Goal: Information Seeking & Learning: Learn about a topic

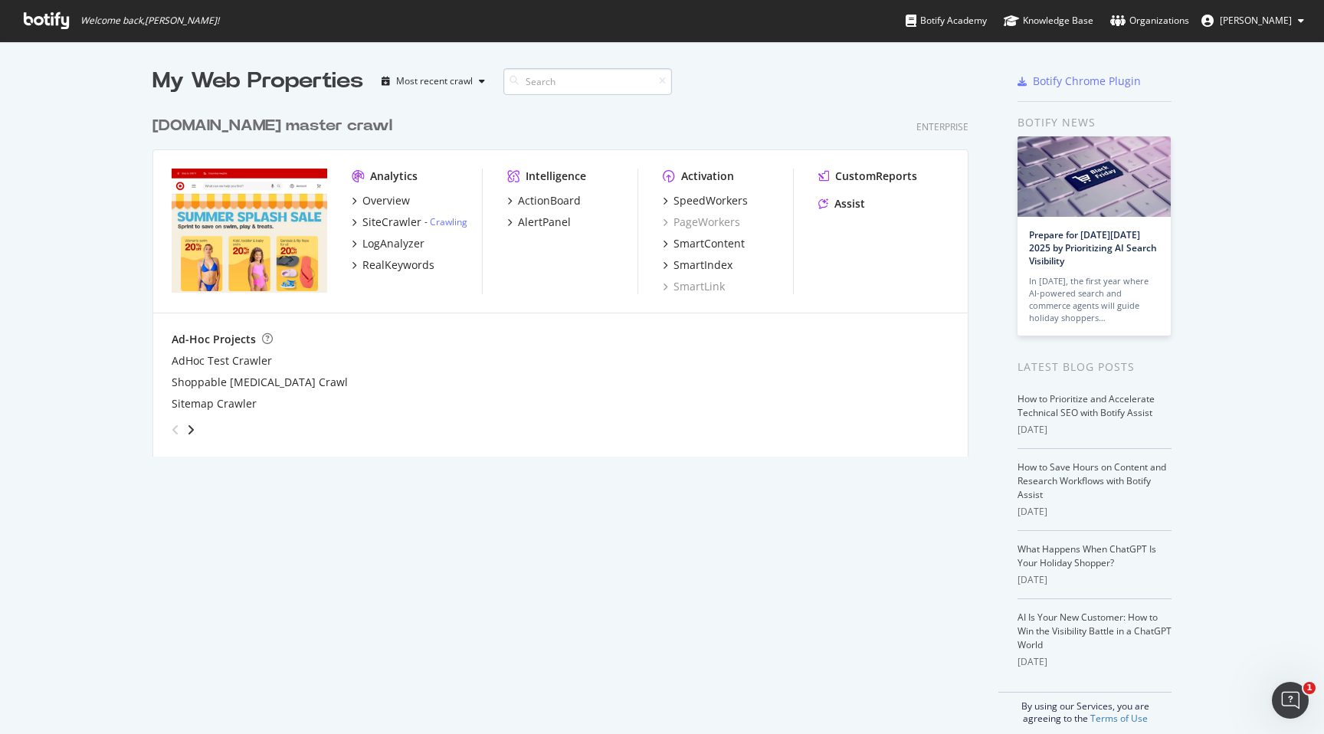
click at [600, 78] on input at bounding box center [587, 81] width 169 height 27
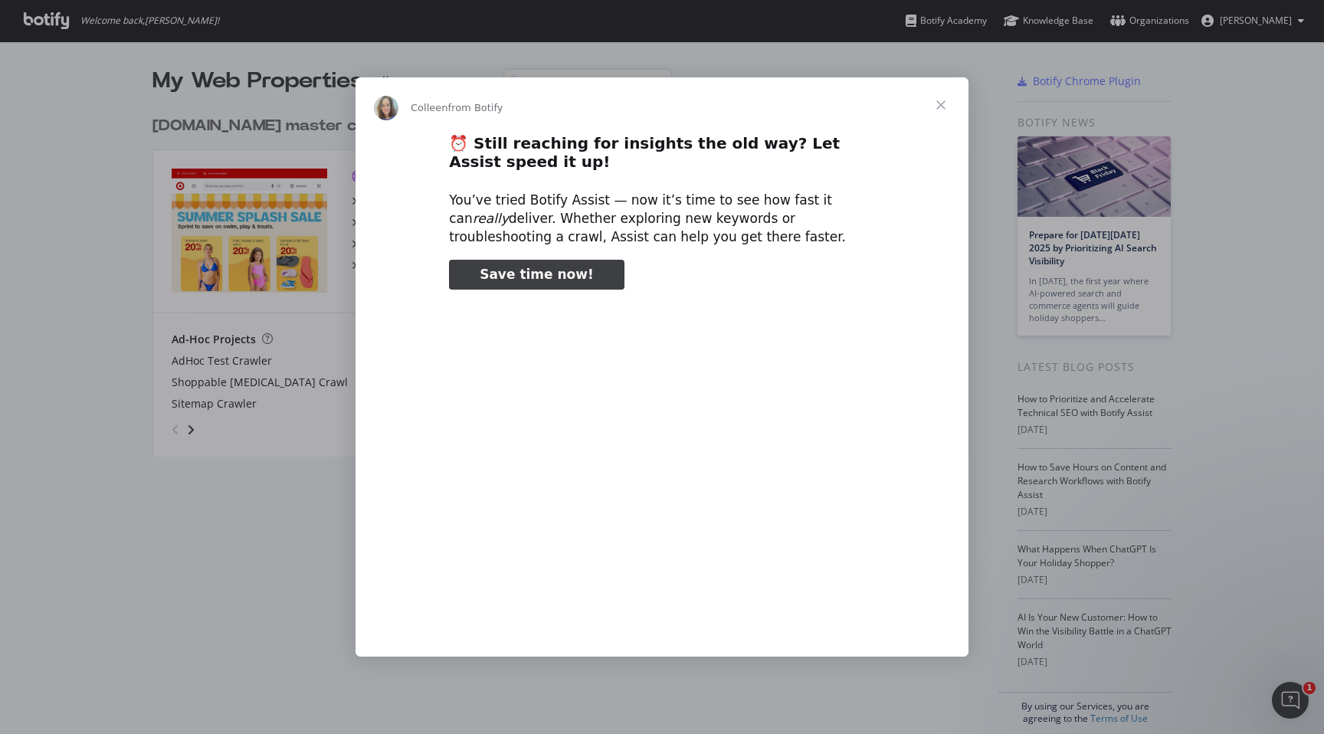
type input "26460"
click at [948, 106] on span "Close" at bounding box center [940, 104] width 55 height 55
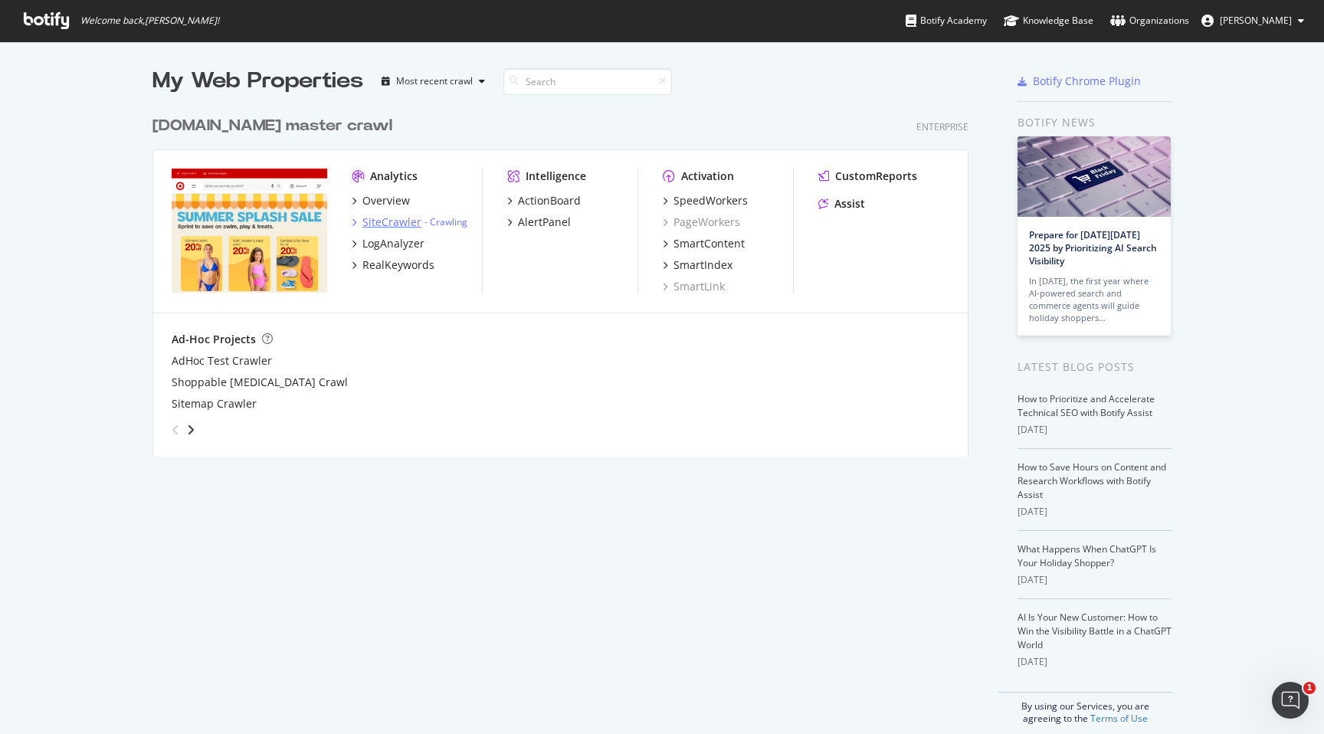
click at [372, 223] on div "SiteCrawler" at bounding box center [391, 221] width 59 height 15
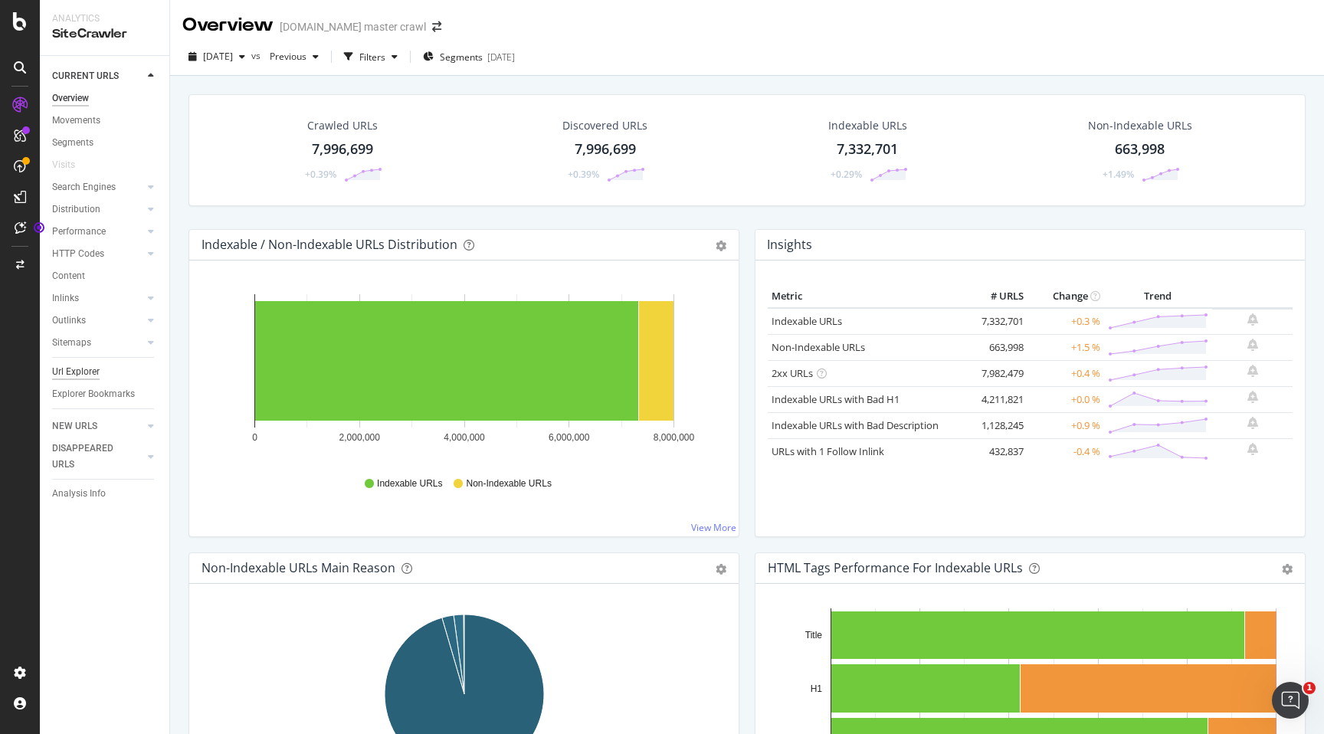
click at [87, 368] on div "Url Explorer" at bounding box center [75, 372] width 47 height 16
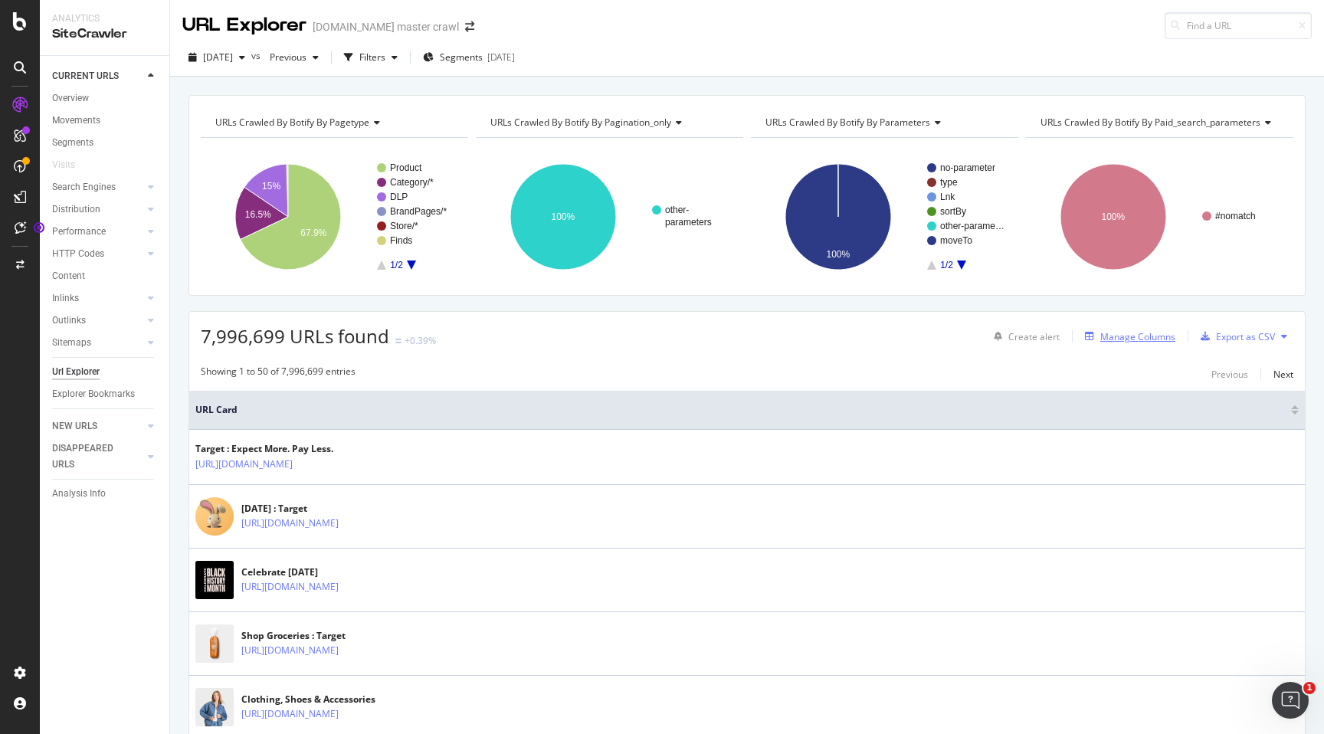
click at [1156, 338] on div "Manage Columns" at bounding box center [1137, 336] width 75 height 13
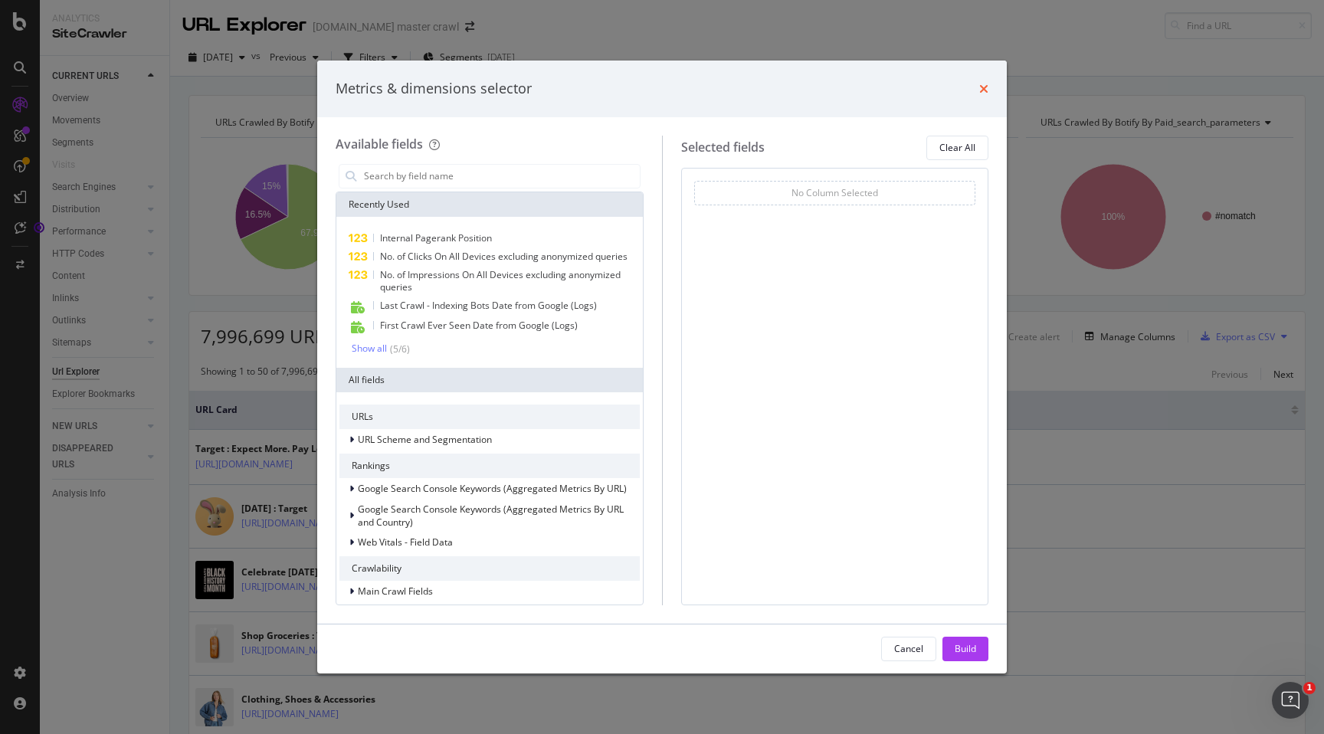
click at [983, 90] on icon "times" at bounding box center [983, 89] width 9 height 12
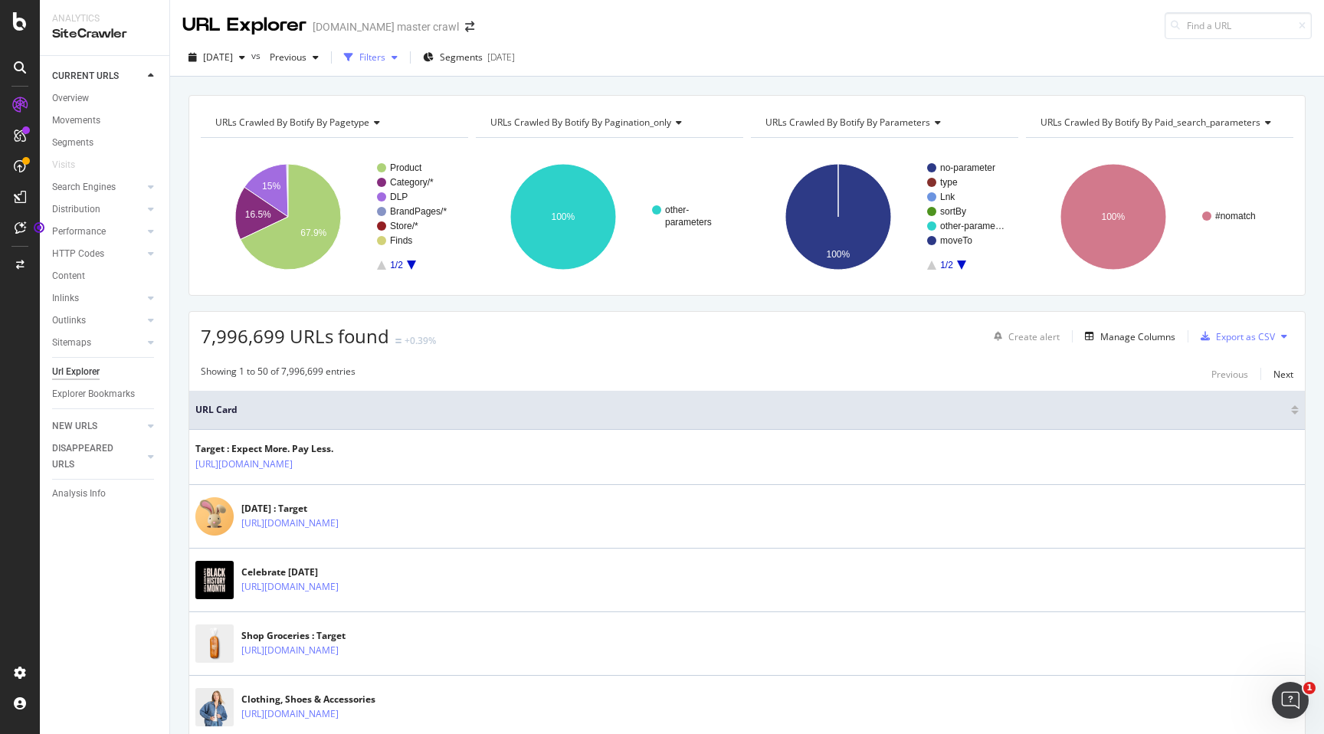
click at [385, 62] on div "Filters" at bounding box center [372, 57] width 26 height 13
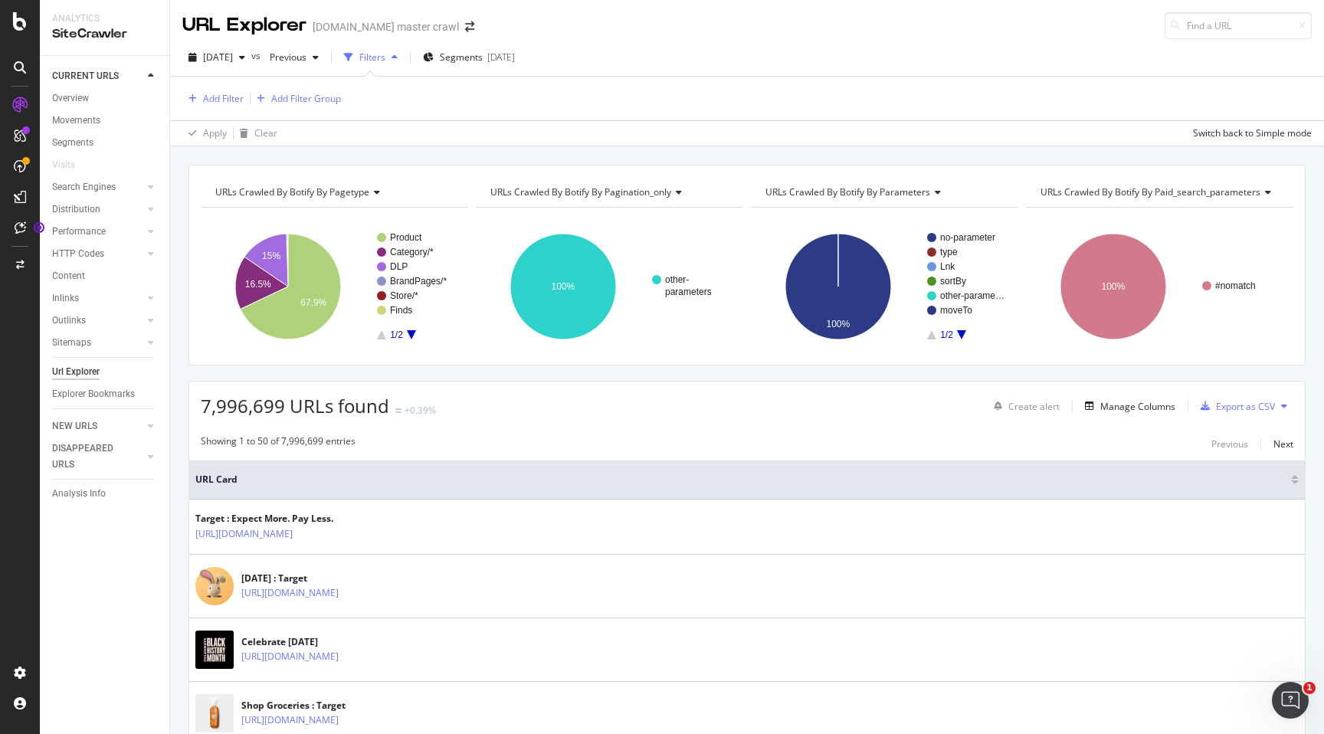
click at [245, 97] on div "Add Filter Add Filter Group" at bounding box center [261, 99] width 159 height 18
click at [225, 98] on div "Add Filter" at bounding box center [223, 98] width 41 height 13
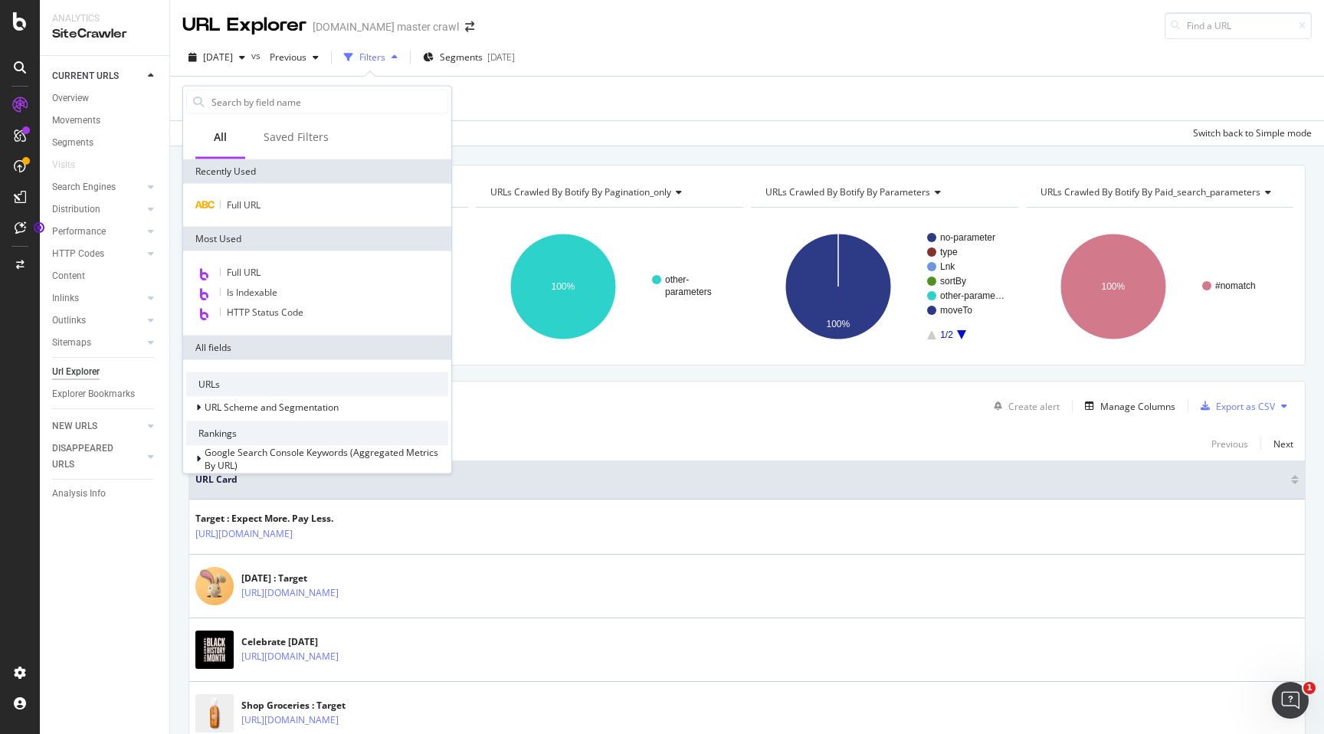
click at [591, 486] on span "URL Card" at bounding box center [741, 480] width 1092 height 14
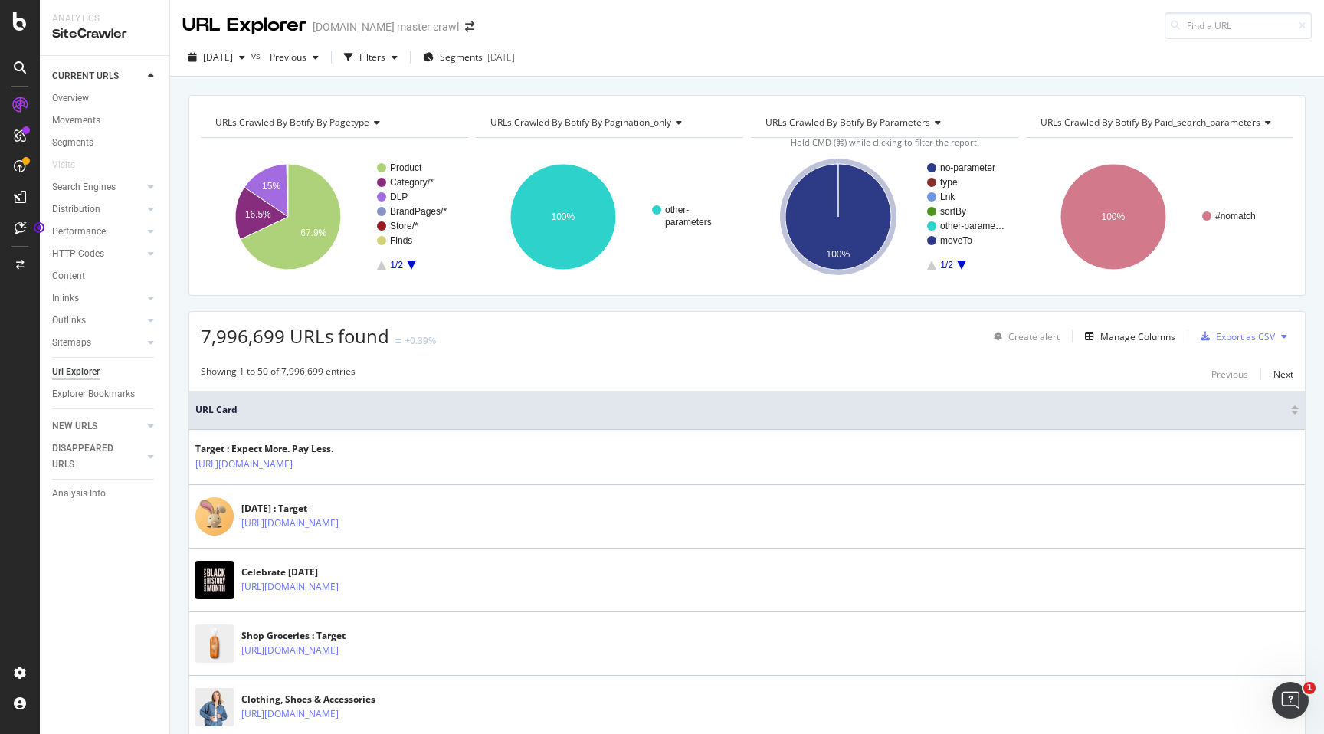
click at [1157, 346] on div "Create alert Manage Columns Export as CSV" at bounding box center [1140, 336] width 306 height 26
click at [1145, 337] on div "Manage Columns" at bounding box center [1137, 336] width 75 height 13
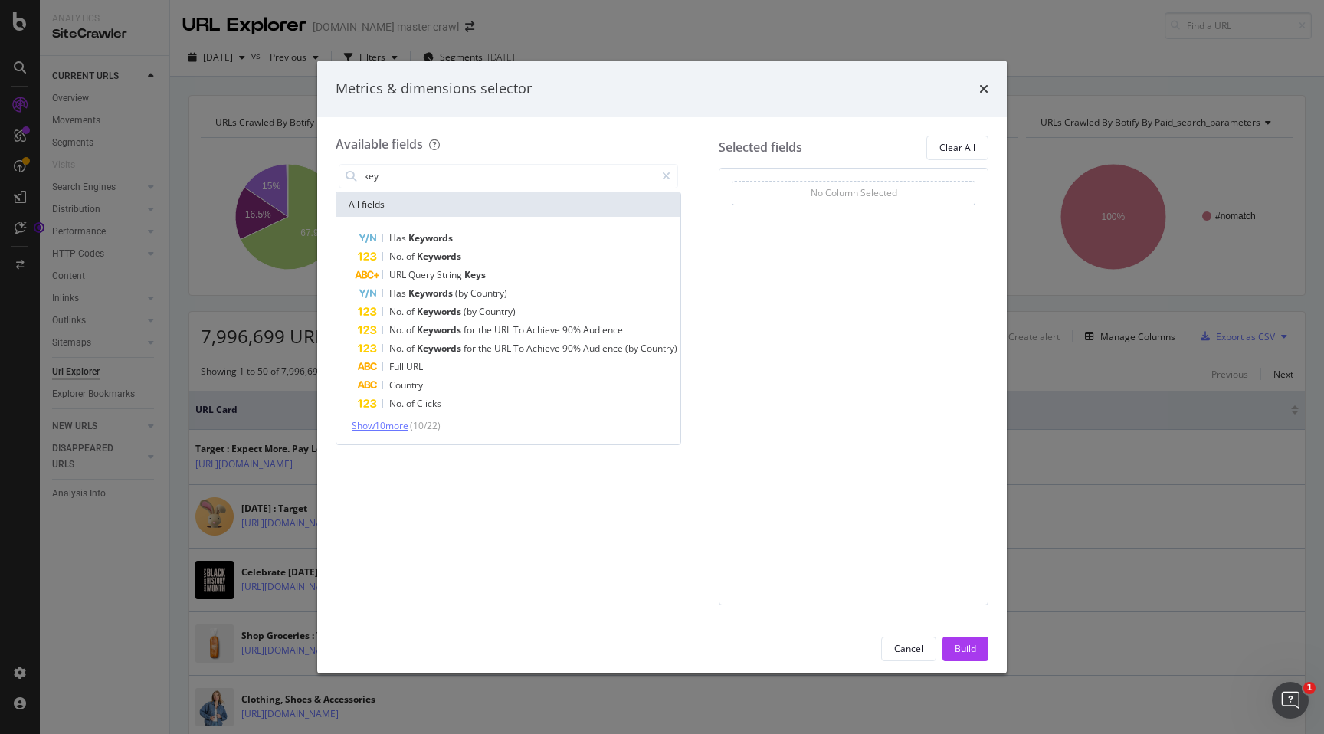
type input "key"
click at [404, 422] on span "Show 10 more" at bounding box center [380, 425] width 57 height 13
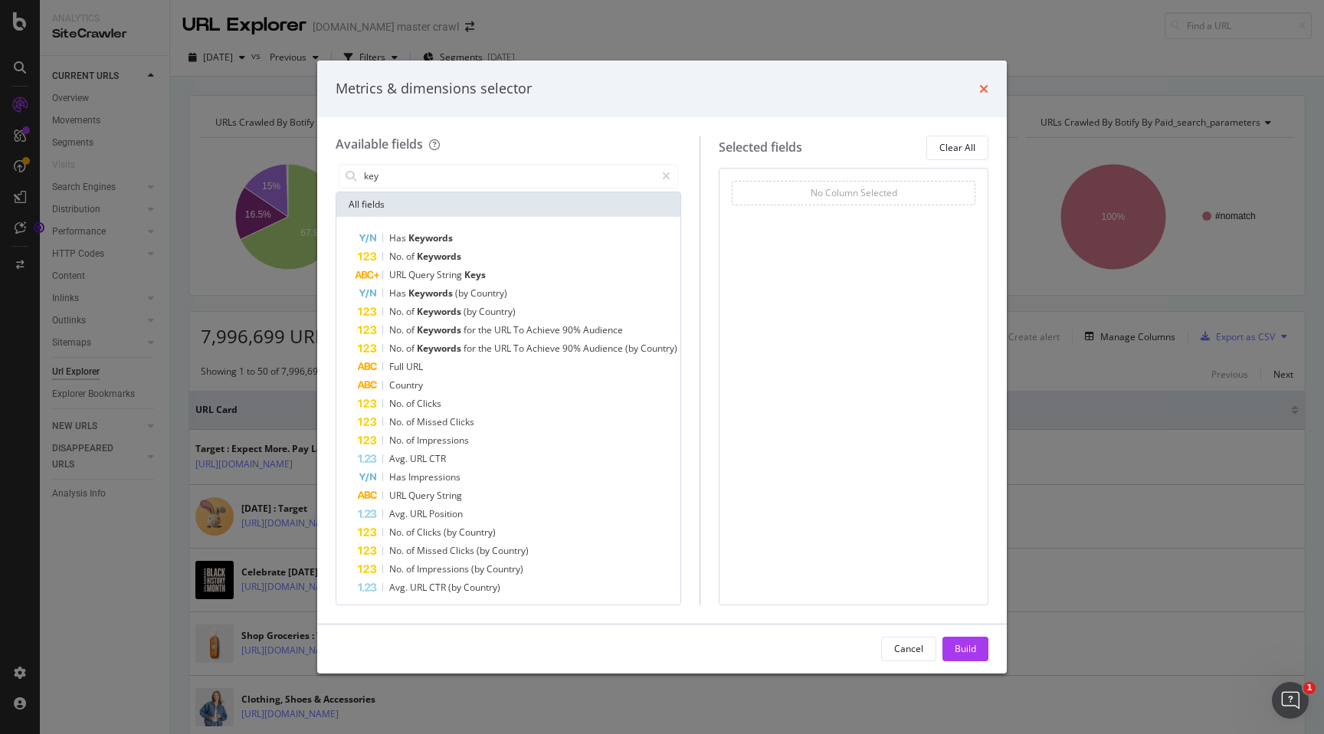
click at [979, 92] on icon "times" at bounding box center [983, 89] width 9 height 12
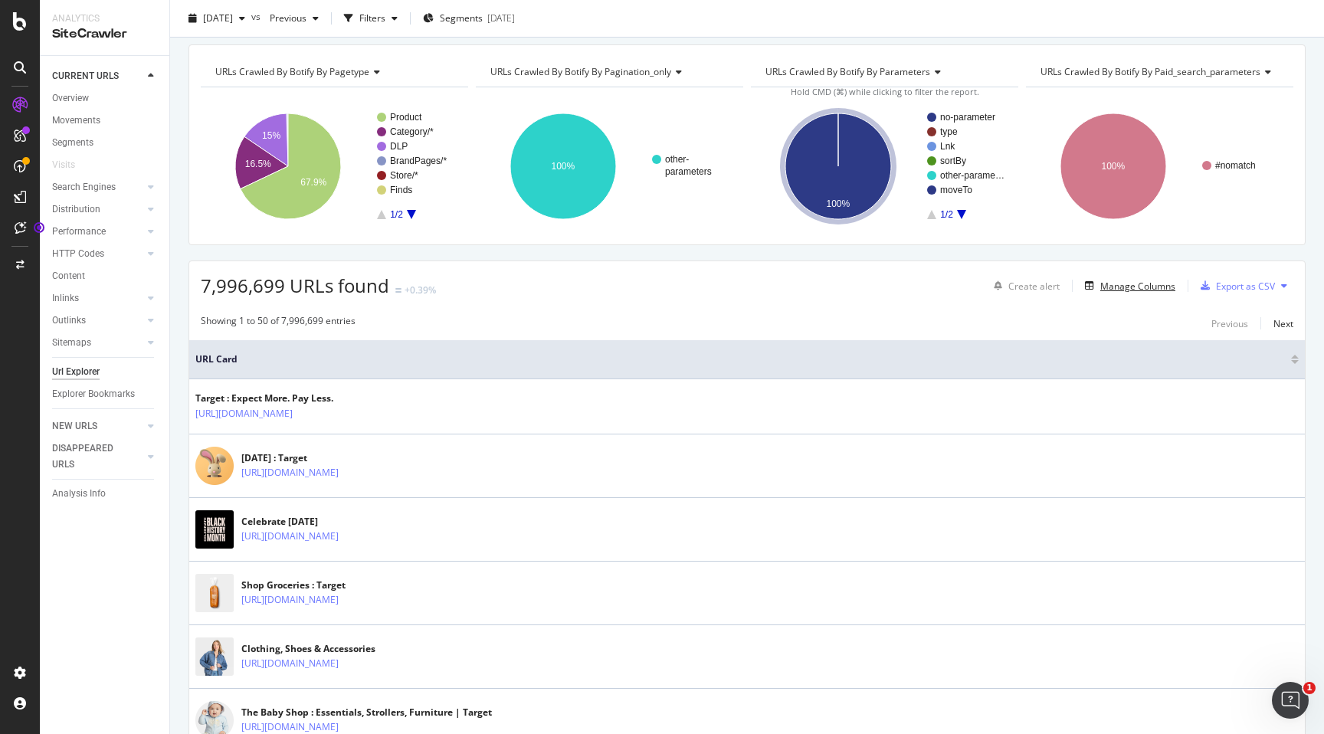
scroll to position [54, 0]
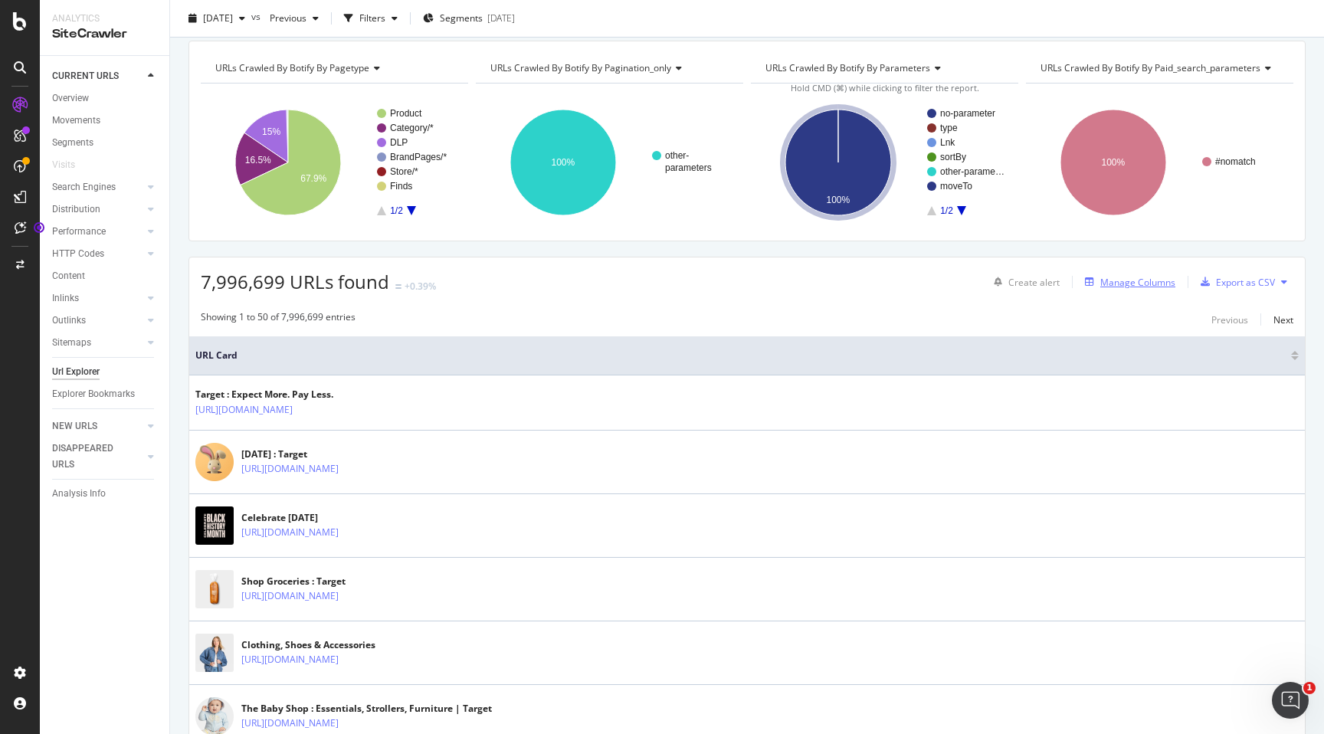
click at [1146, 282] on div "Manage Columns" at bounding box center [1137, 282] width 75 height 13
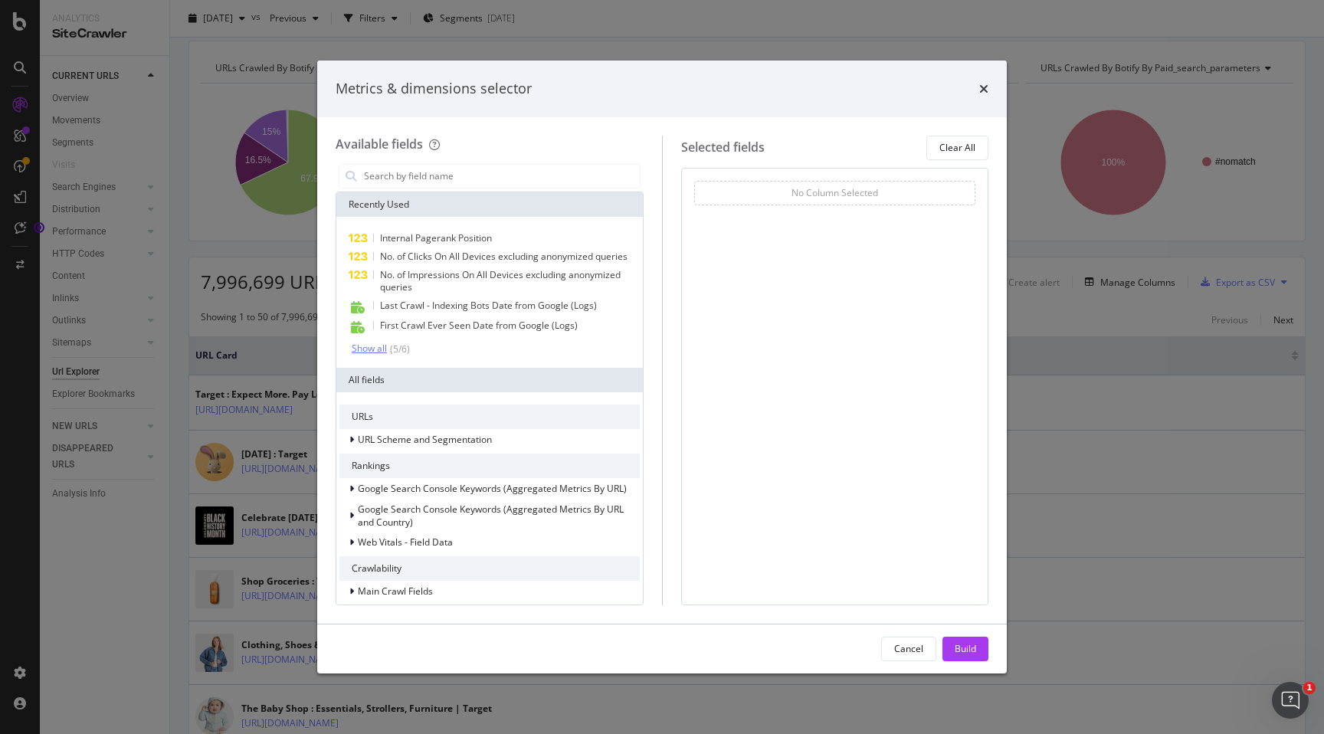
click at [372, 350] on div "Show all" at bounding box center [369, 348] width 35 height 11
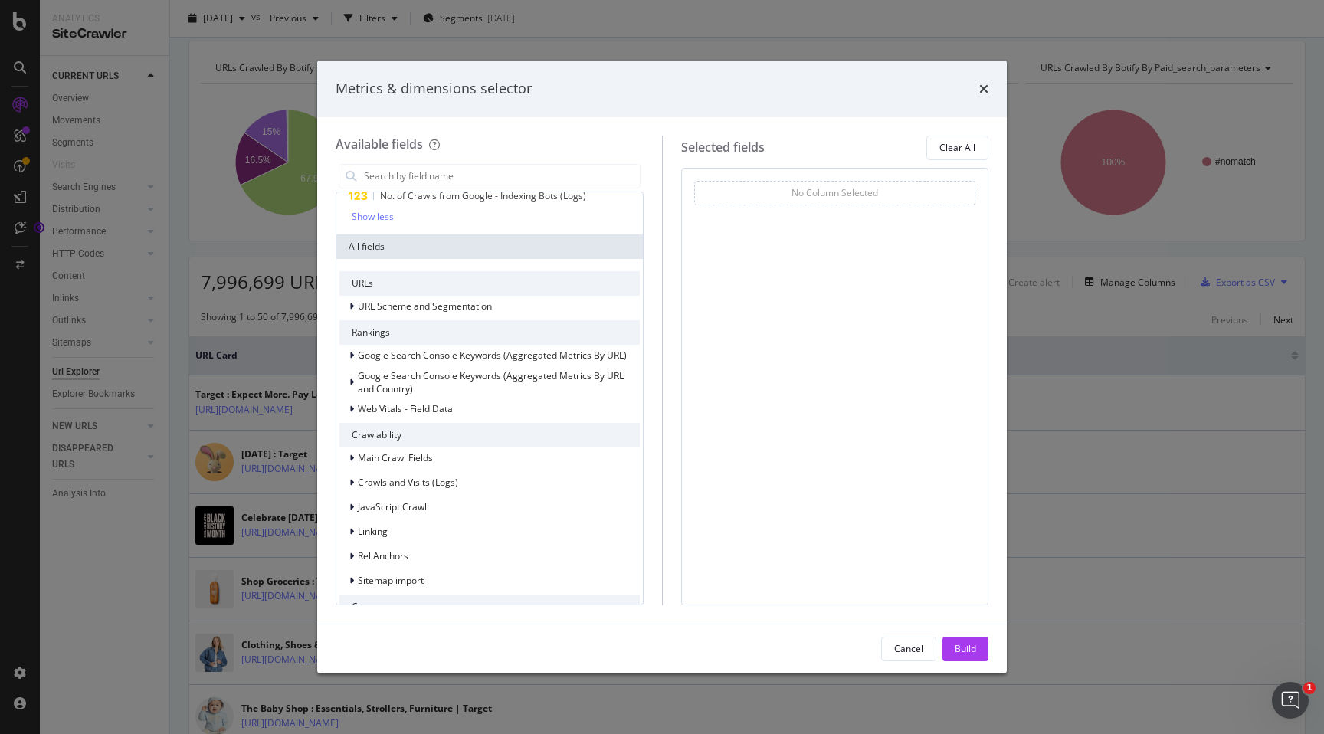
scroll to position [150, 0]
click at [349, 305] on icon "modal" at bounding box center [351, 305] width 5 height 9
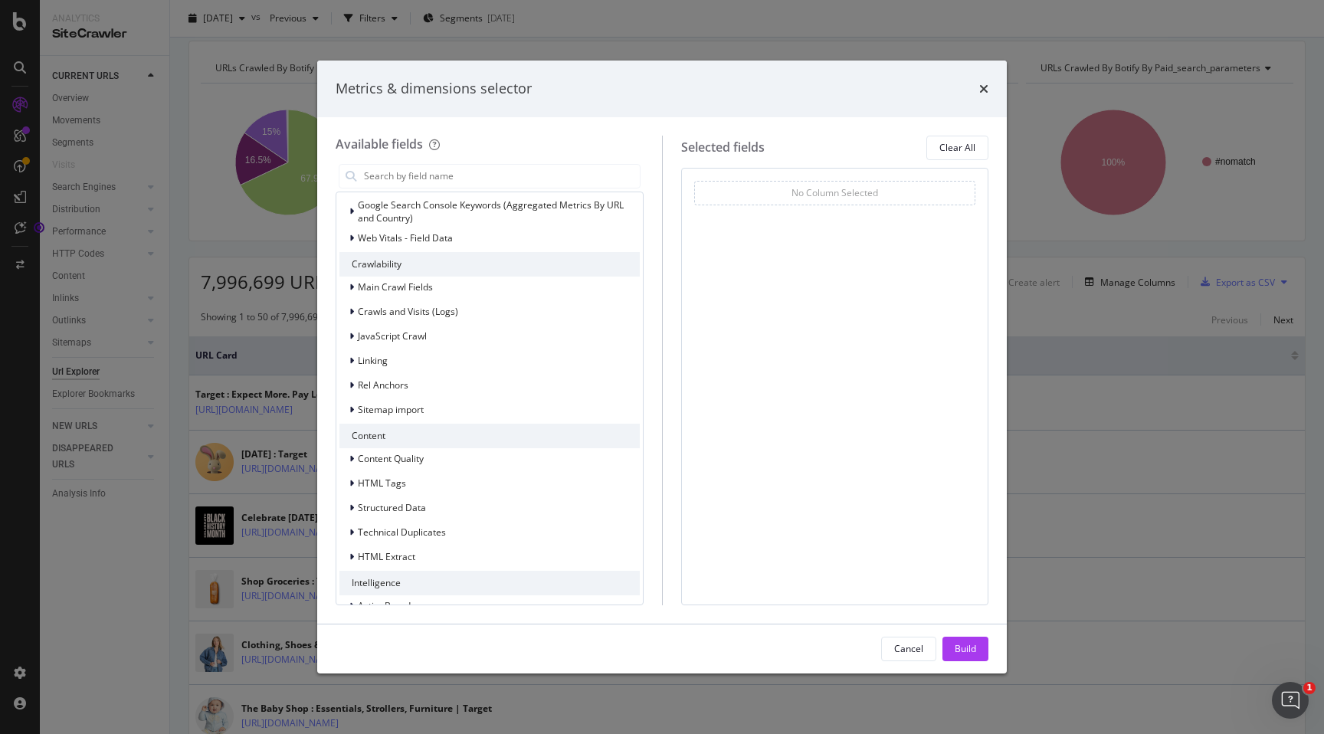
scroll to position [947, 0]
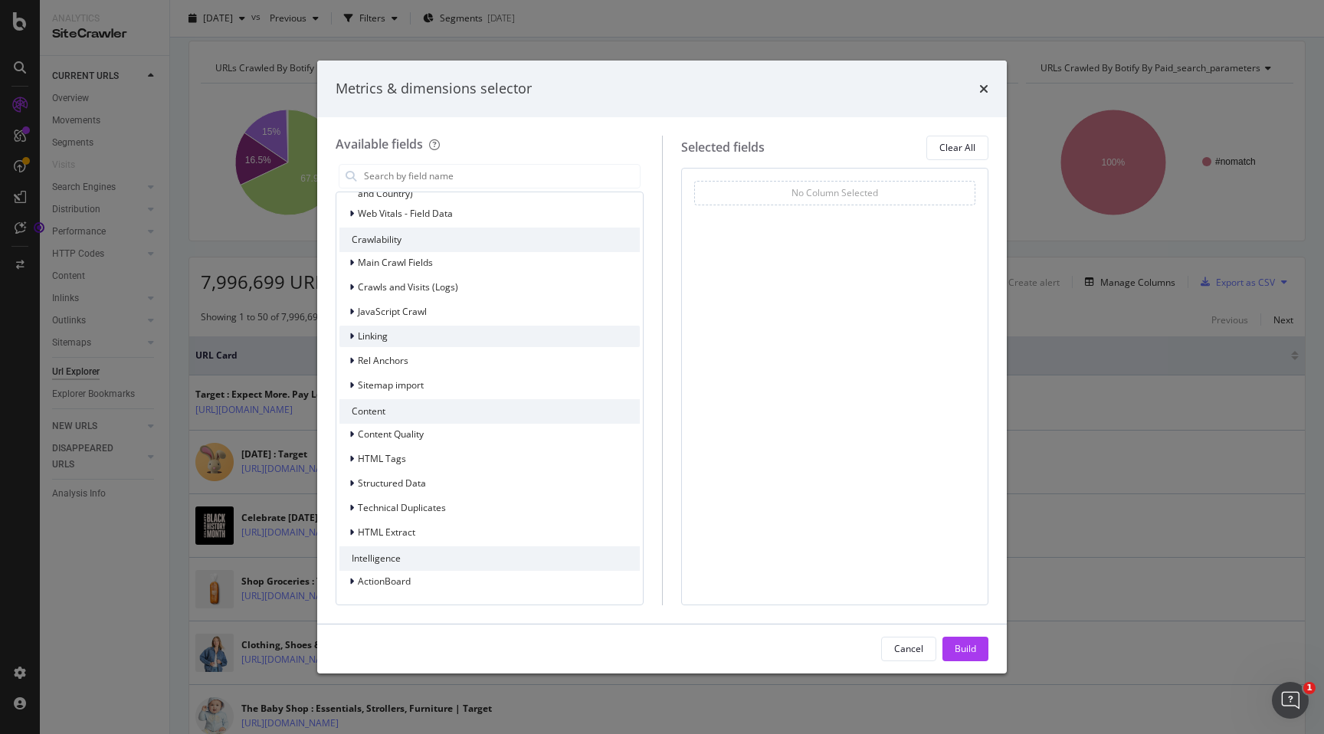
click at [351, 337] on icon "modal" at bounding box center [351, 336] width 5 height 9
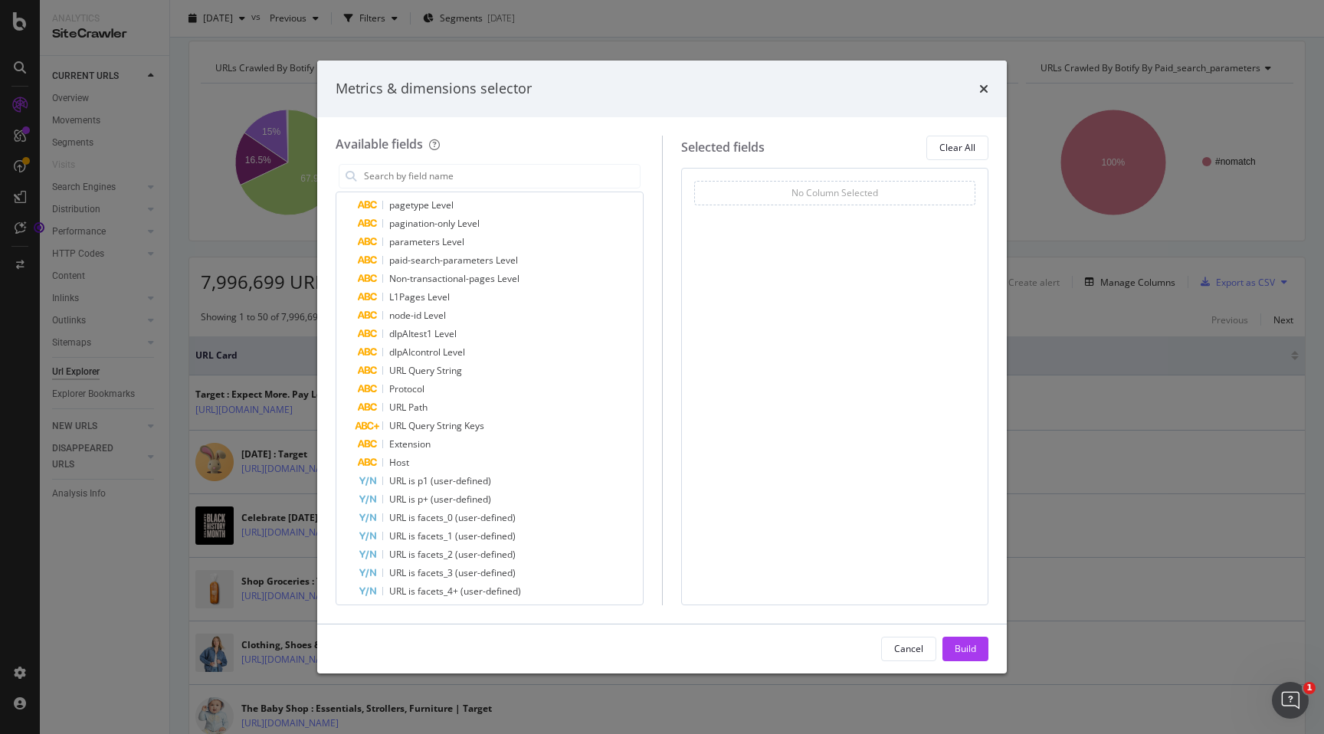
scroll to position [0, 0]
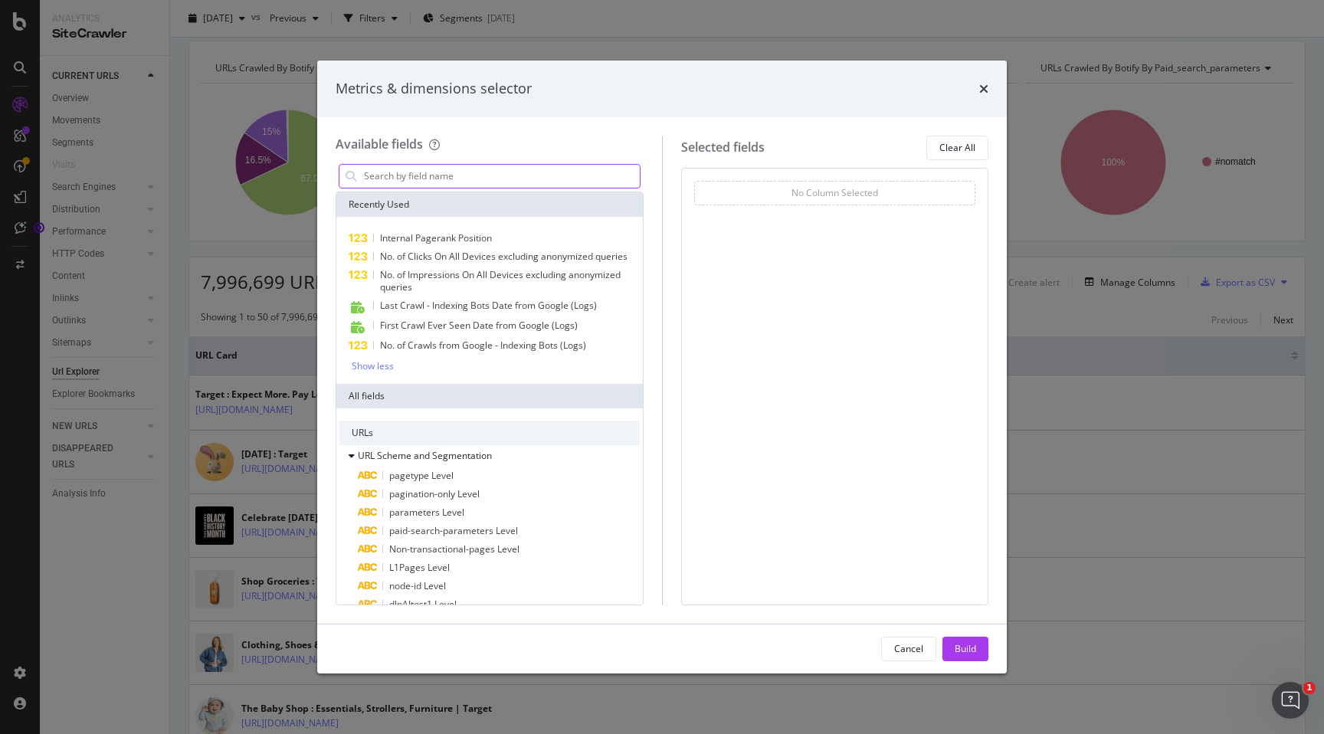
click at [404, 178] on input "modal" at bounding box center [500, 176] width 277 height 23
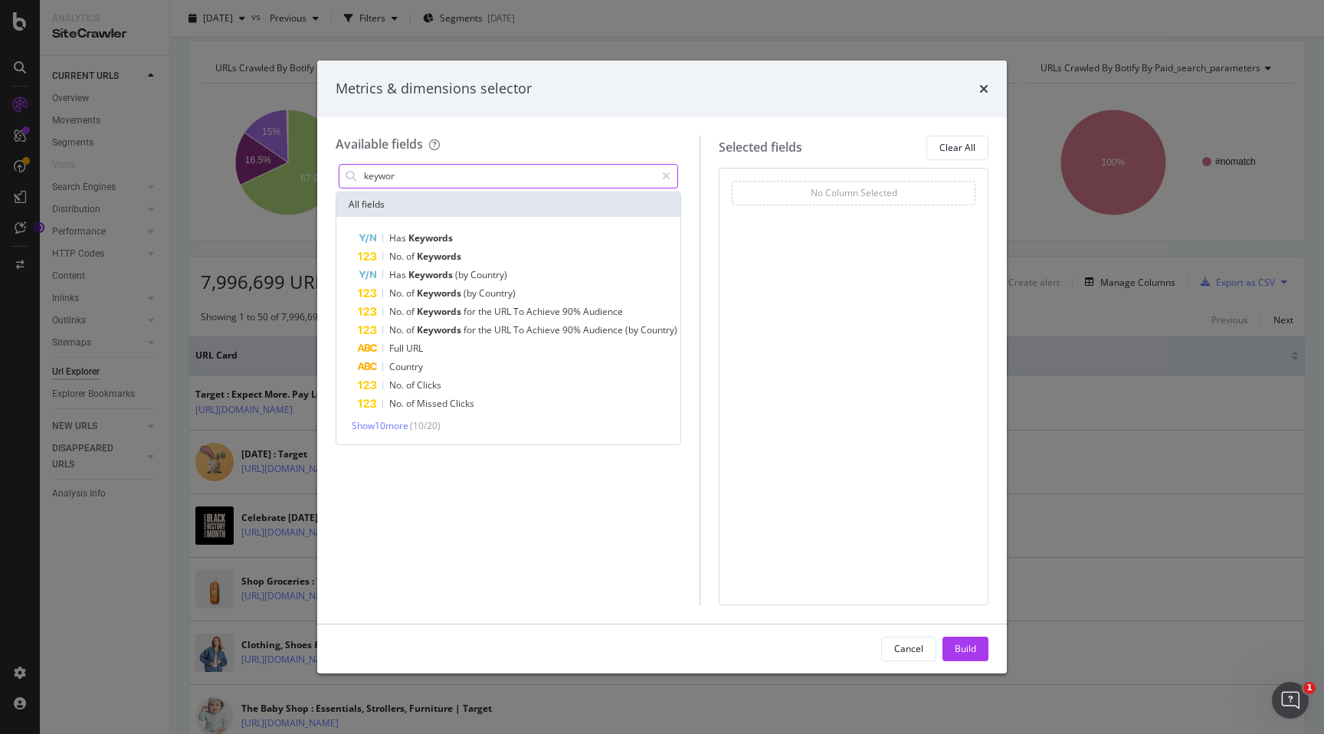
type input "keywor"
click at [971, 84] on div "Metrics & dimensions selector" at bounding box center [662, 89] width 653 height 20
click at [981, 85] on icon "times" at bounding box center [983, 89] width 9 height 12
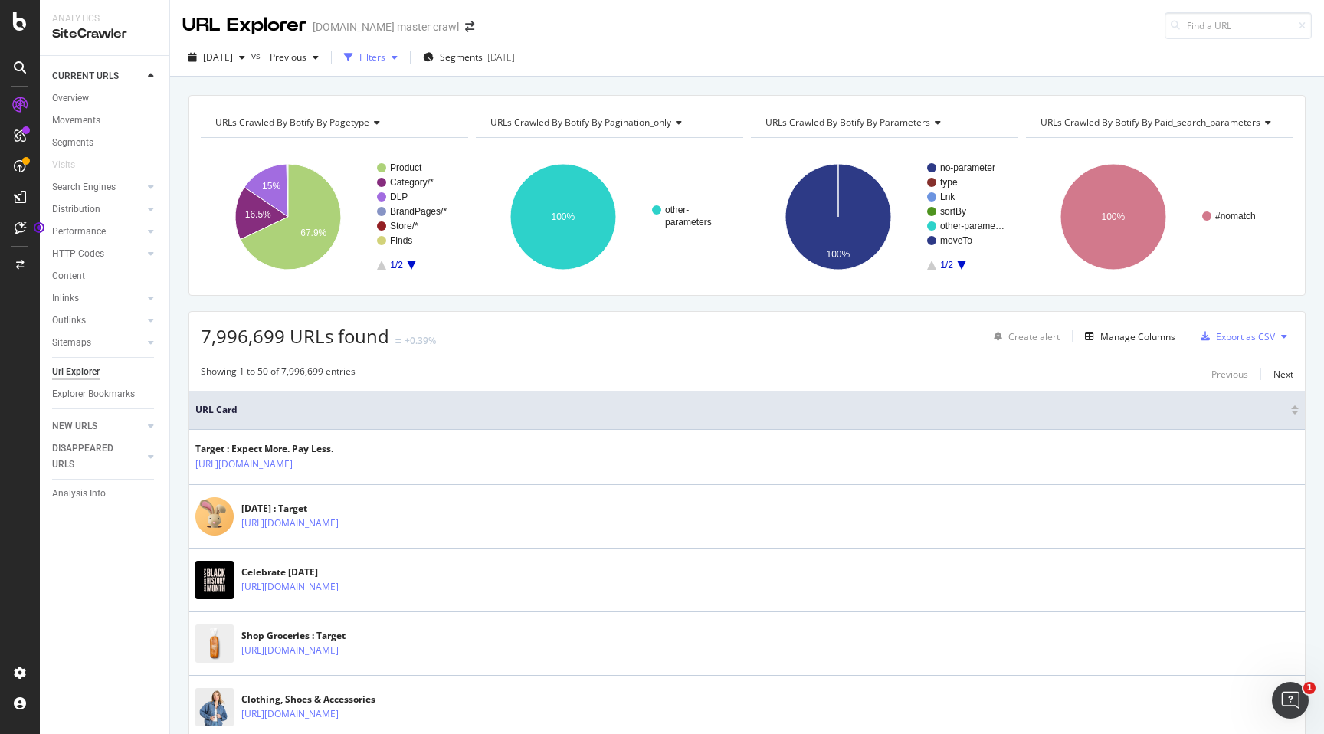
click at [404, 63] on div "Filters" at bounding box center [371, 57] width 66 height 23
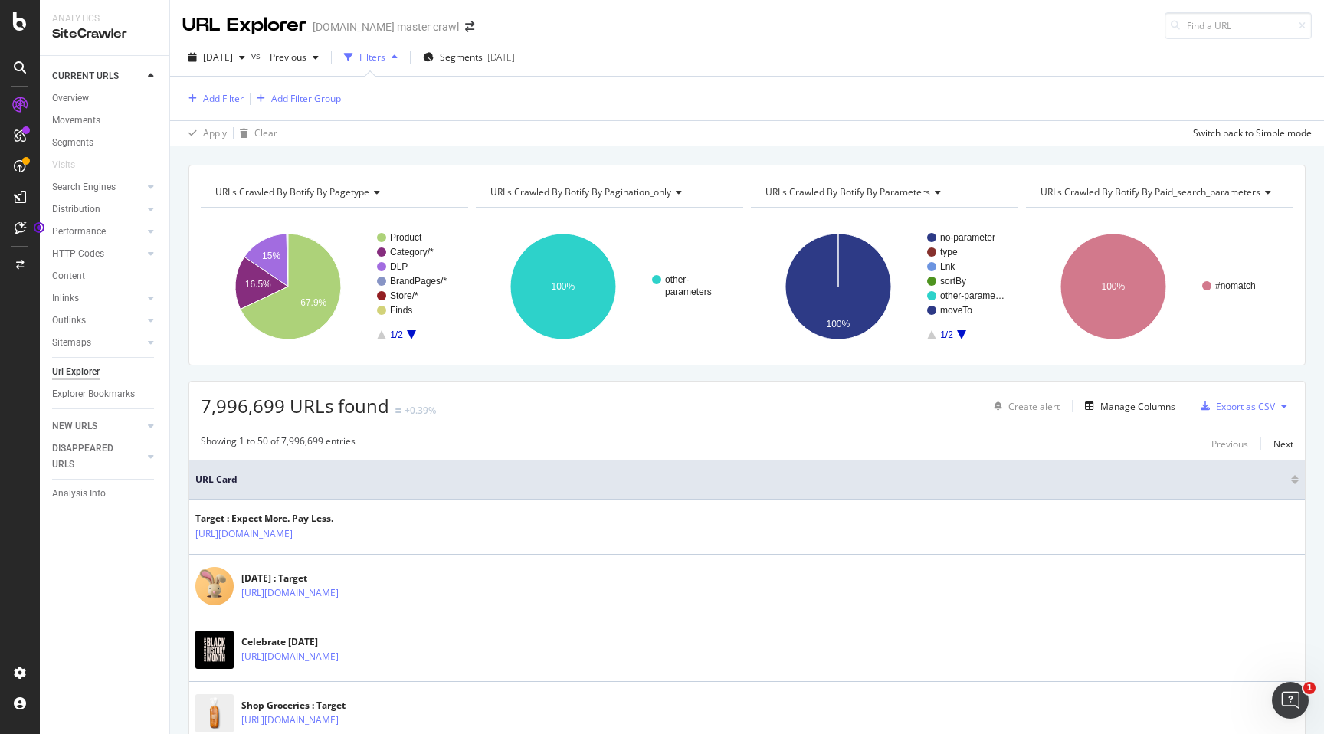
click at [244, 94] on div "Add Filter Add Filter Group" at bounding box center [261, 99] width 159 height 18
click at [229, 96] on div "Add Filter" at bounding box center [223, 98] width 41 height 13
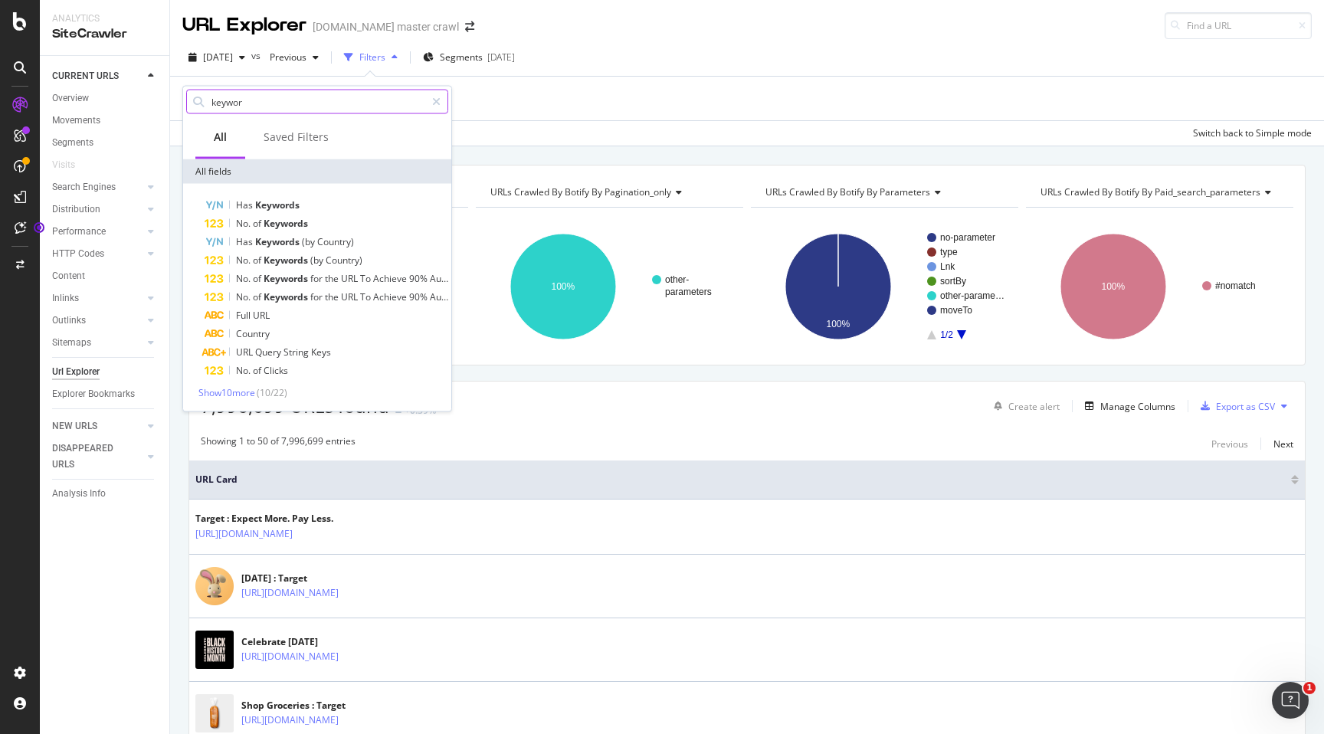
type input "keyword"
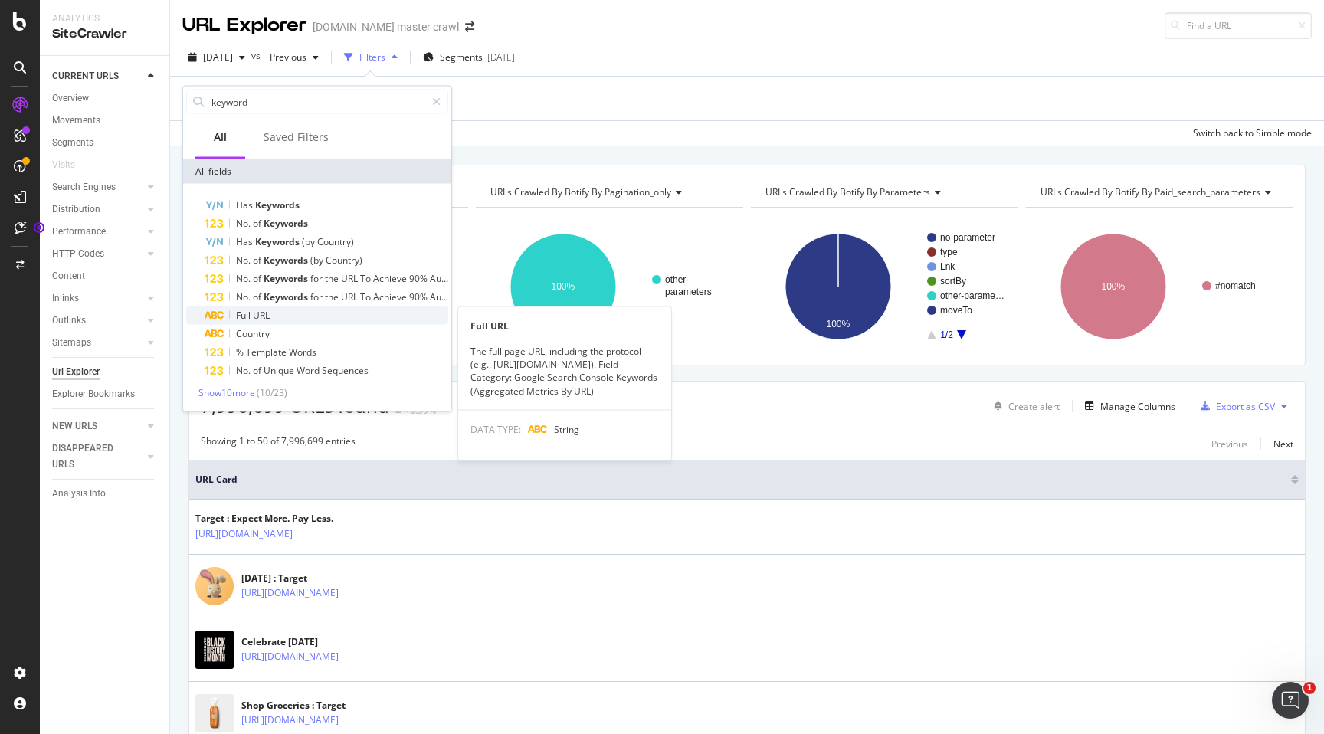
click at [282, 315] on div "Full URL" at bounding box center [327, 315] width 244 height 18
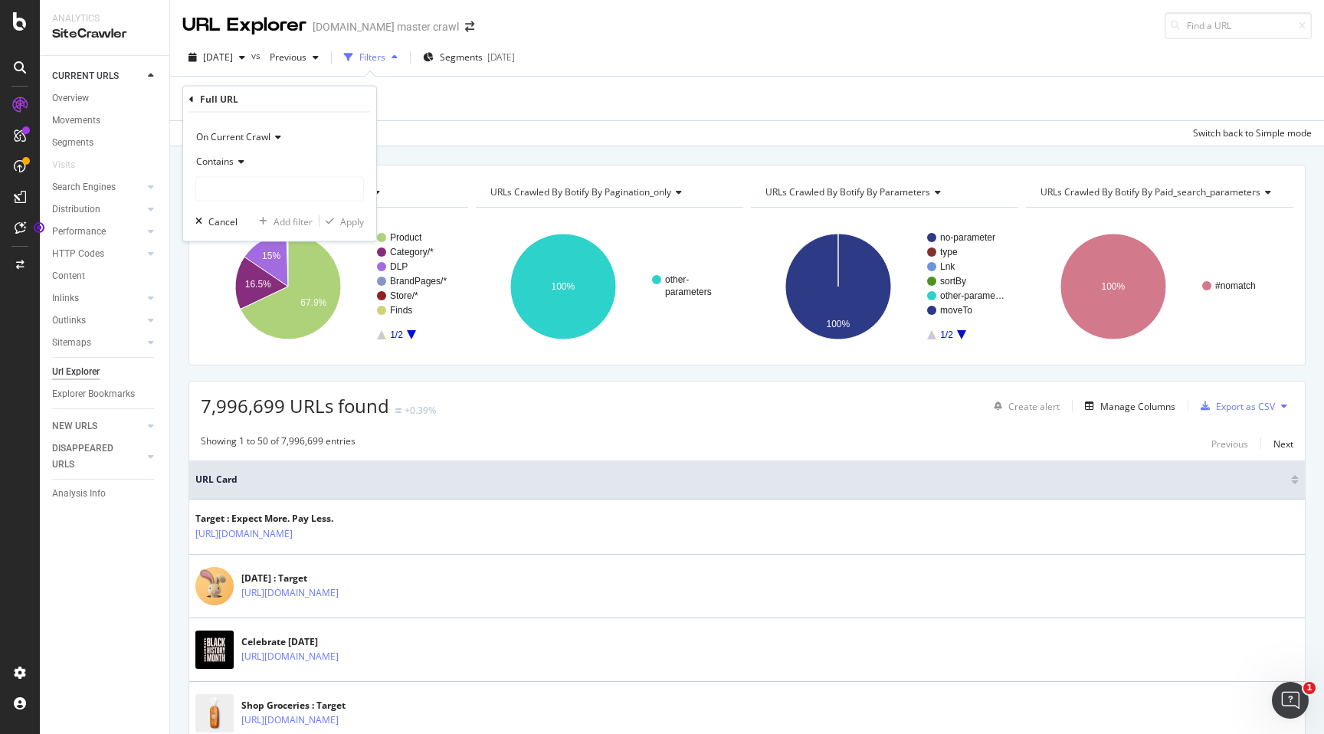
click at [245, 164] on div "Contains" at bounding box center [279, 161] width 169 height 25
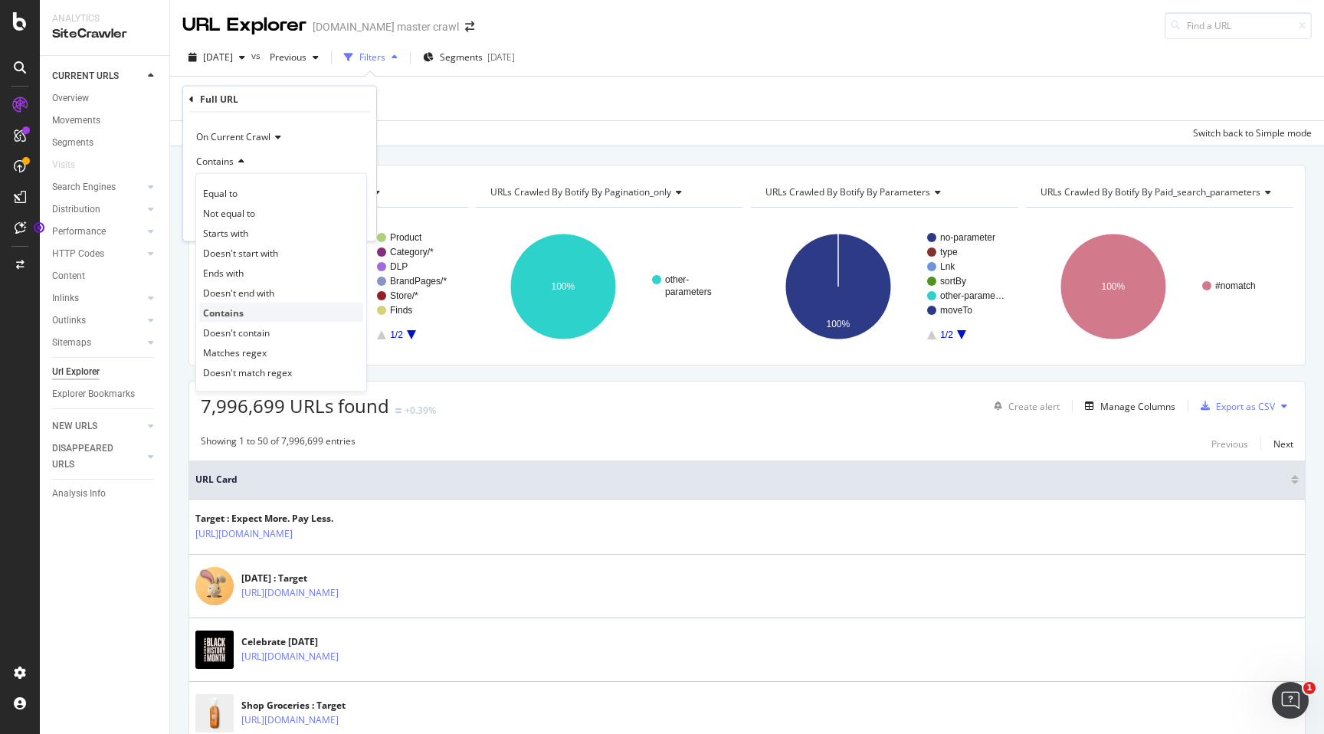
click at [234, 309] on span "Contains" at bounding box center [223, 312] width 41 height 13
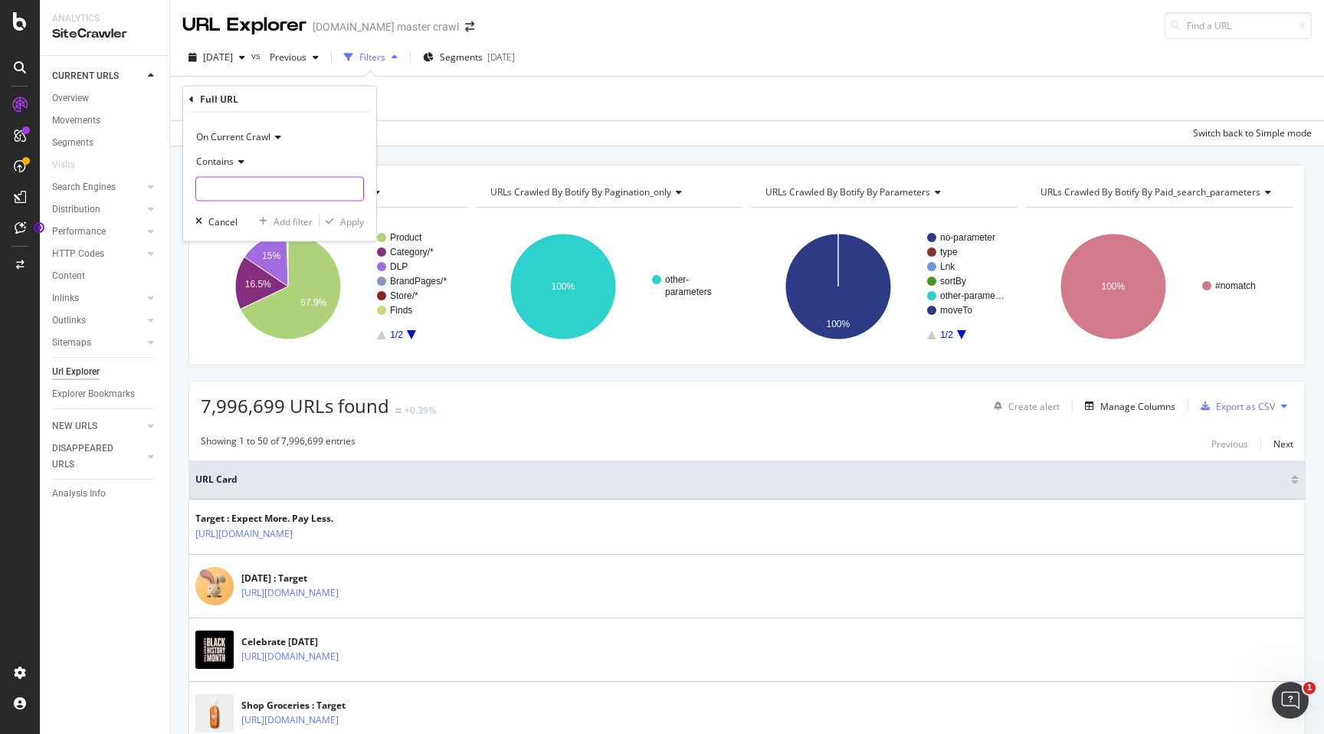
click at [252, 188] on input "text" at bounding box center [279, 189] width 167 height 25
paste input "zzzquil ultra nighttime sleep aid"
type input "zzzquil ultra nighttime sleep aid"
click at [351, 220] on div "Apply" at bounding box center [352, 220] width 24 height 13
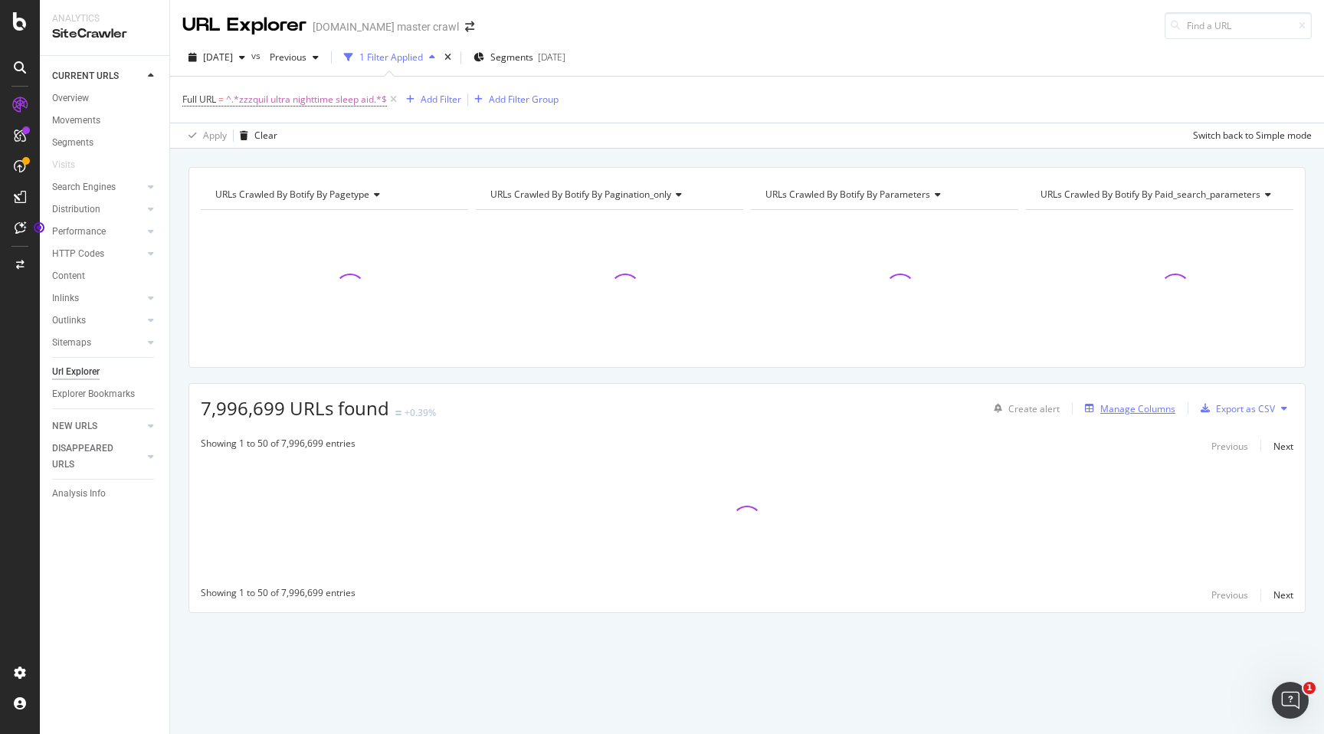
click at [1134, 404] on div "Manage Columns" at bounding box center [1137, 408] width 75 height 13
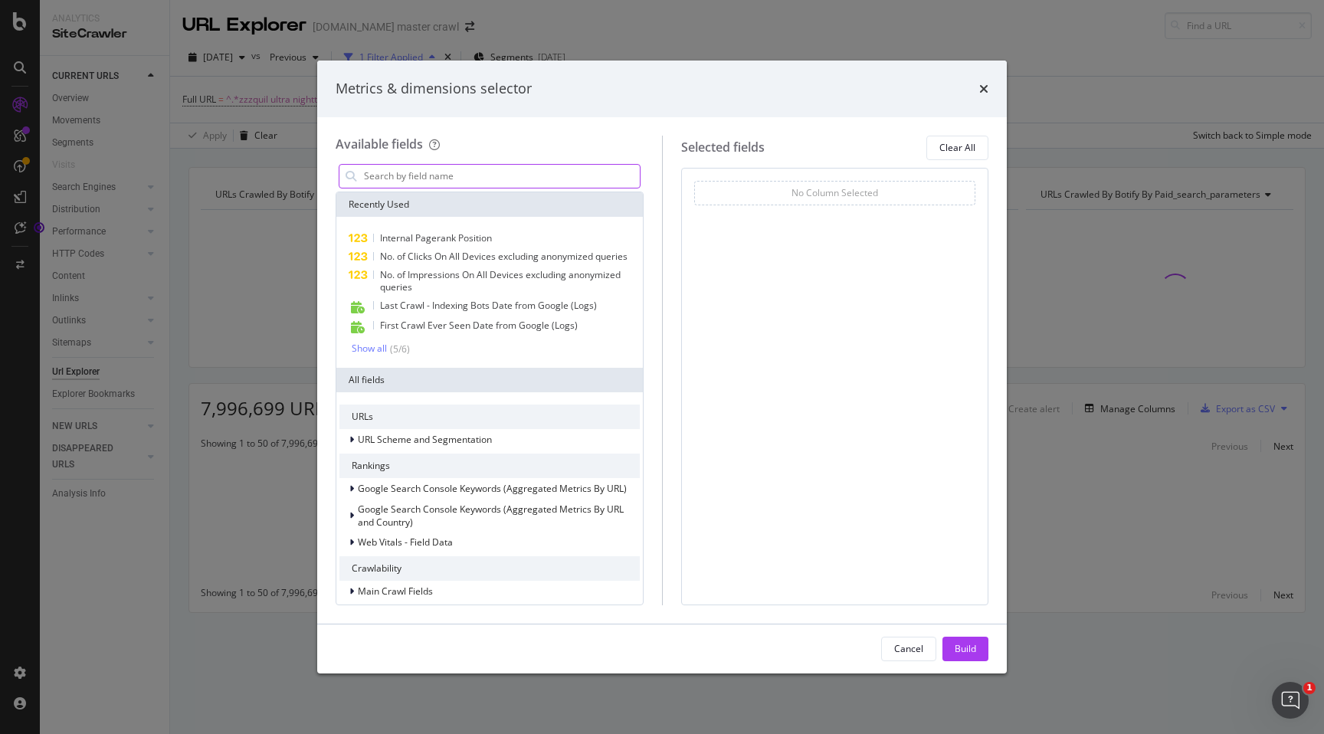
click at [495, 180] on input "modal" at bounding box center [500, 176] width 277 height 23
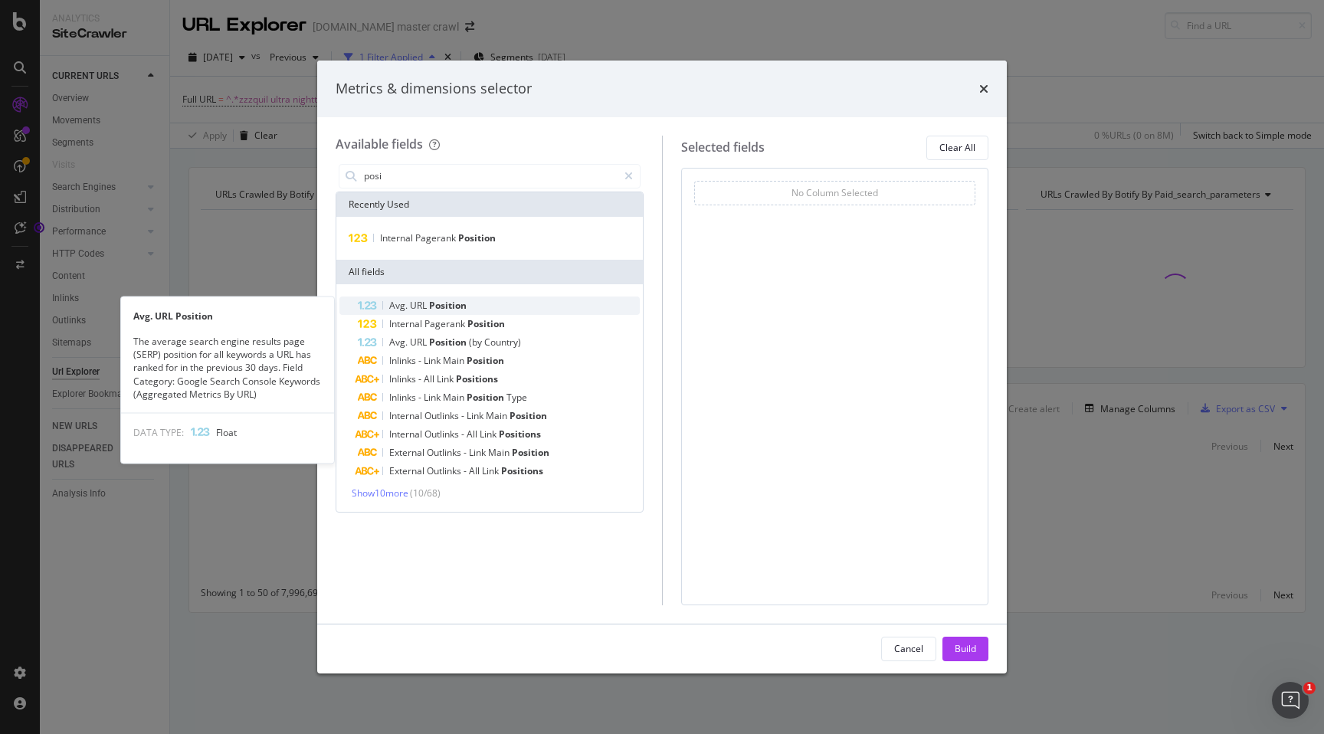
type input "posi"
click at [495, 303] on div "Avg. URL Position" at bounding box center [499, 305] width 282 height 18
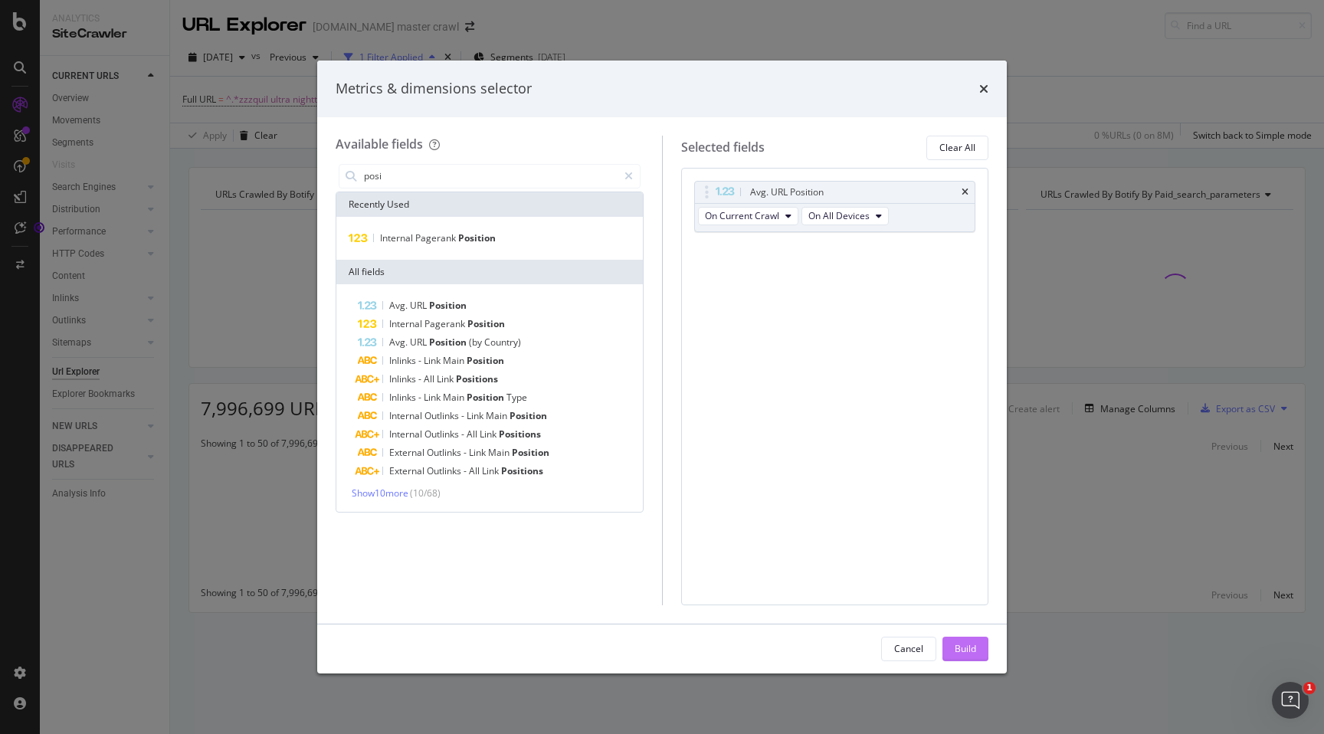
click at [961, 639] on div "Build" at bounding box center [964, 648] width 21 height 23
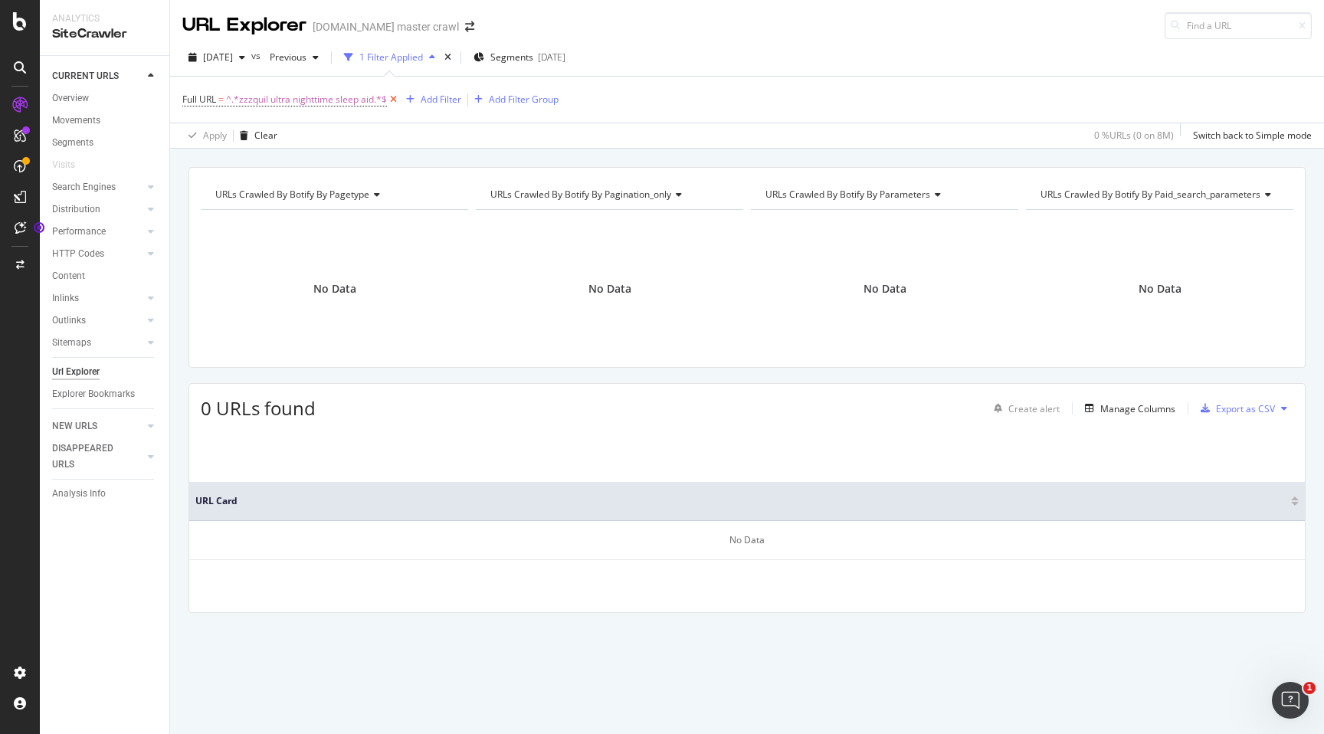
click at [394, 100] on icon at bounding box center [393, 99] width 13 height 15
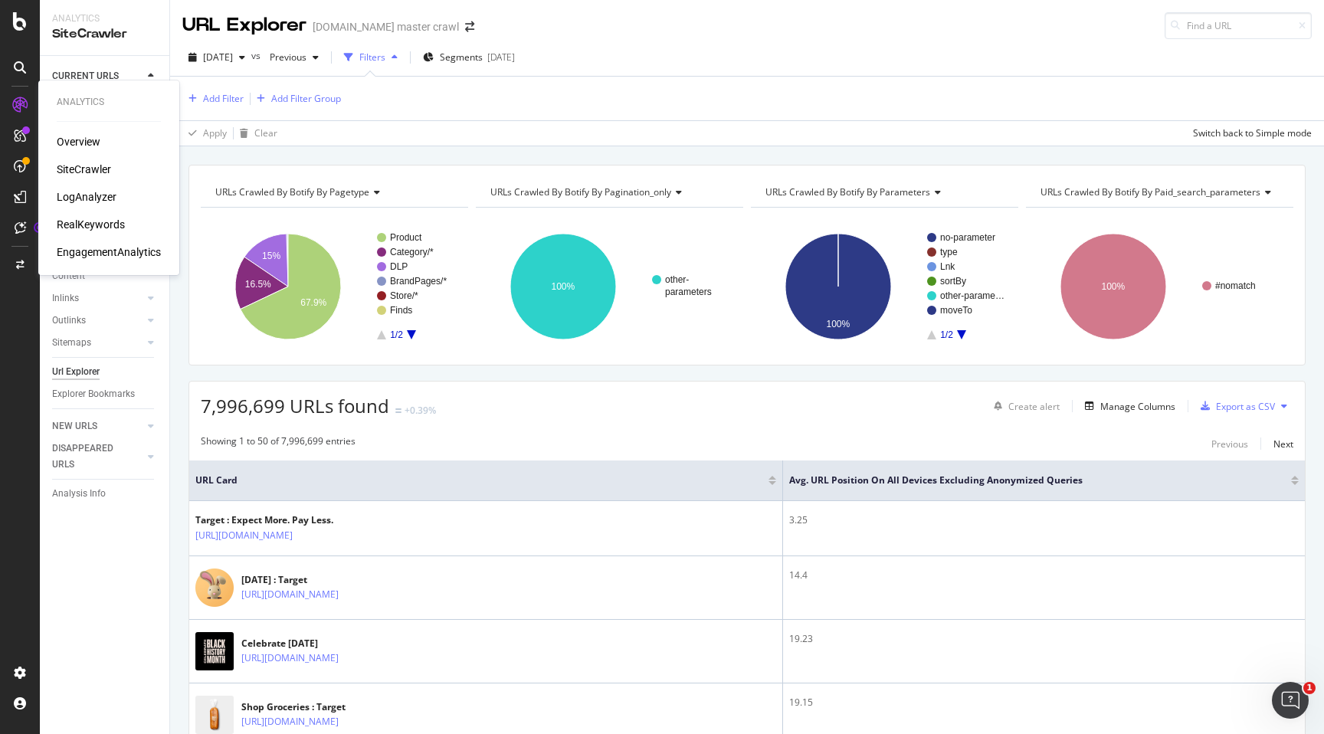
click at [104, 219] on div "RealKeywords" at bounding box center [91, 224] width 68 height 15
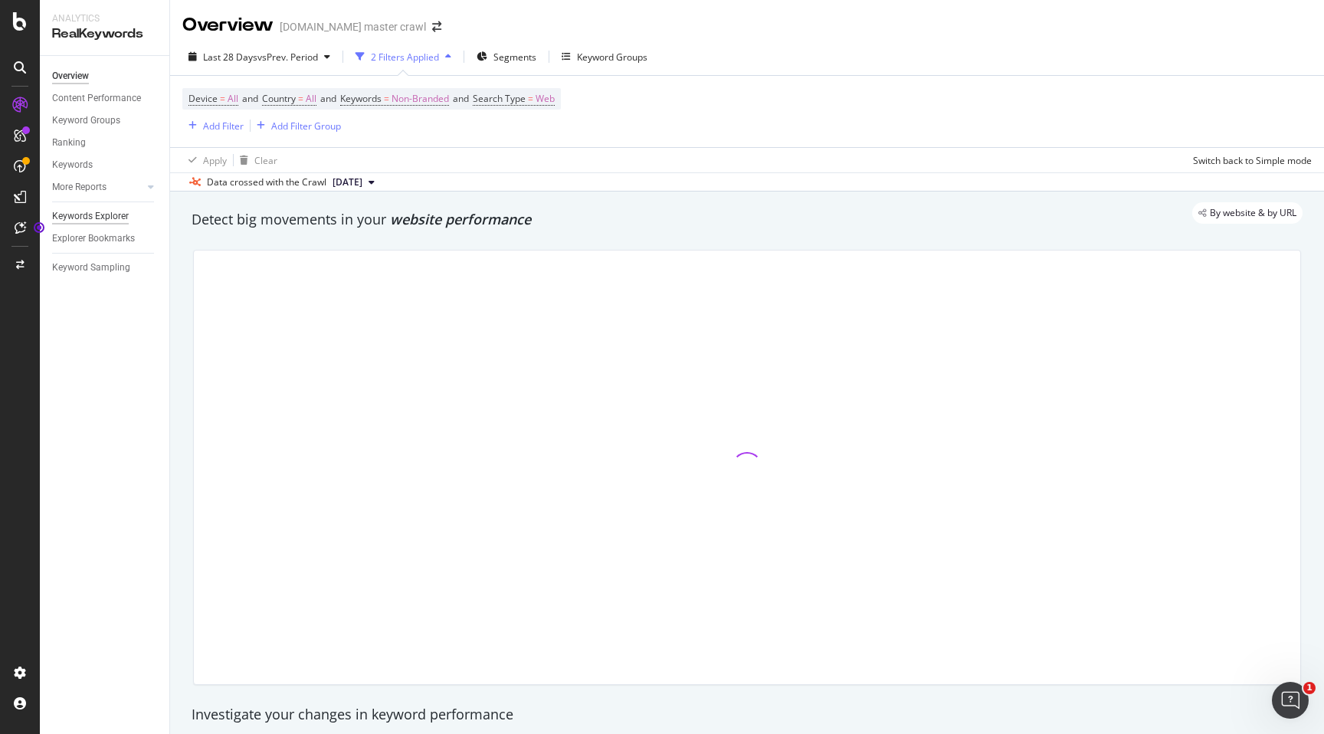
click at [89, 221] on div "Keywords Explorer" at bounding box center [90, 216] width 77 height 16
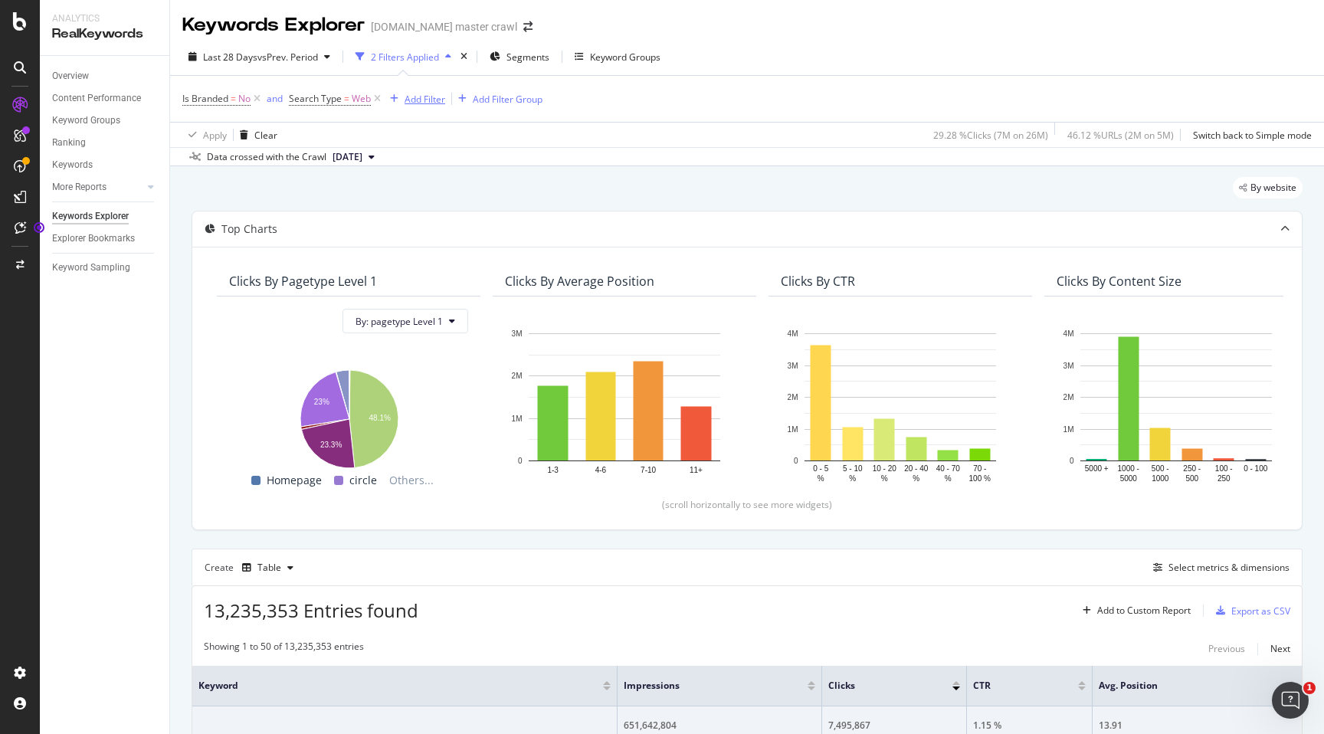
click at [434, 101] on div "Add Filter" at bounding box center [424, 99] width 41 height 13
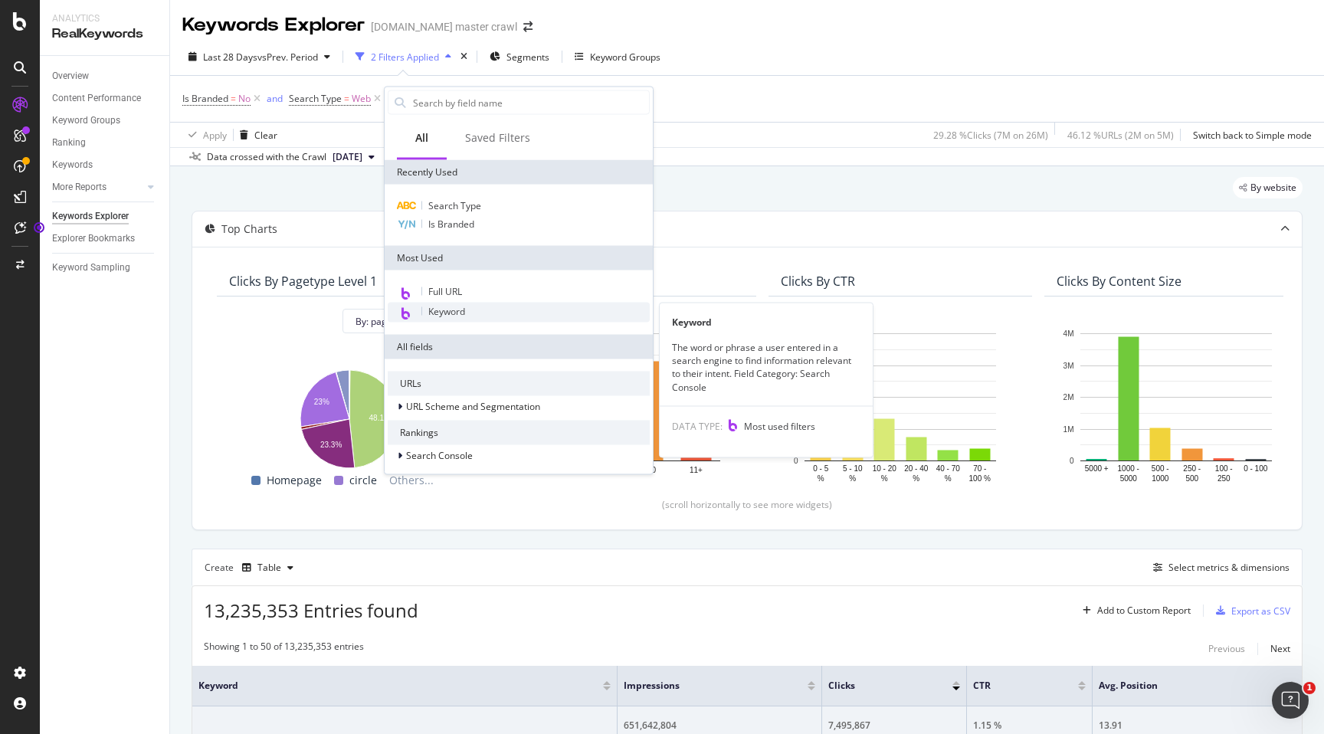
click at [471, 309] on div "Keyword" at bounding box center [519, 313] width 262 height 20
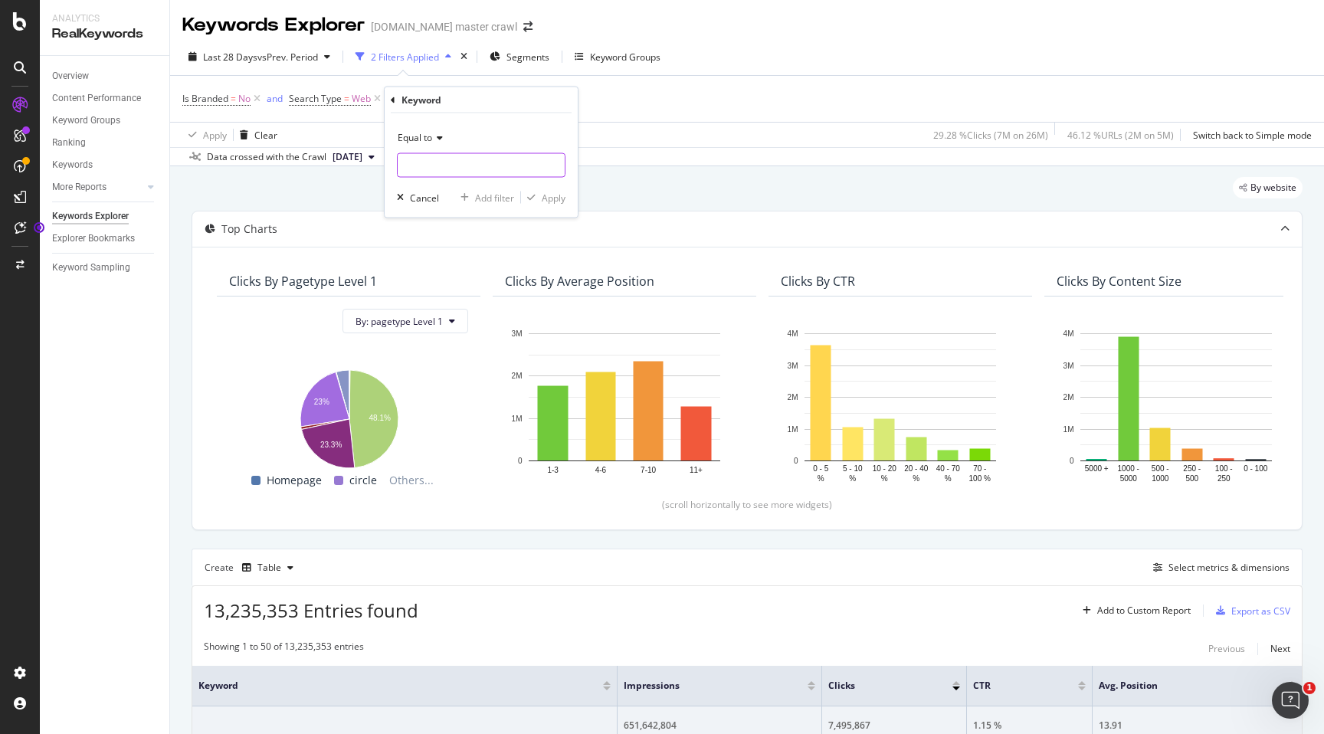
click at [476, 153] on input "text" at bounding box center [481, 165] width 167 height 25
paste input "zzzquil ultra nighttime sleep aid"
type input "zzzquil ultra nighttime sleep aid"
click at [516, 100] on div "Keyword" at bounding box center [481, 100] width 181 height 26
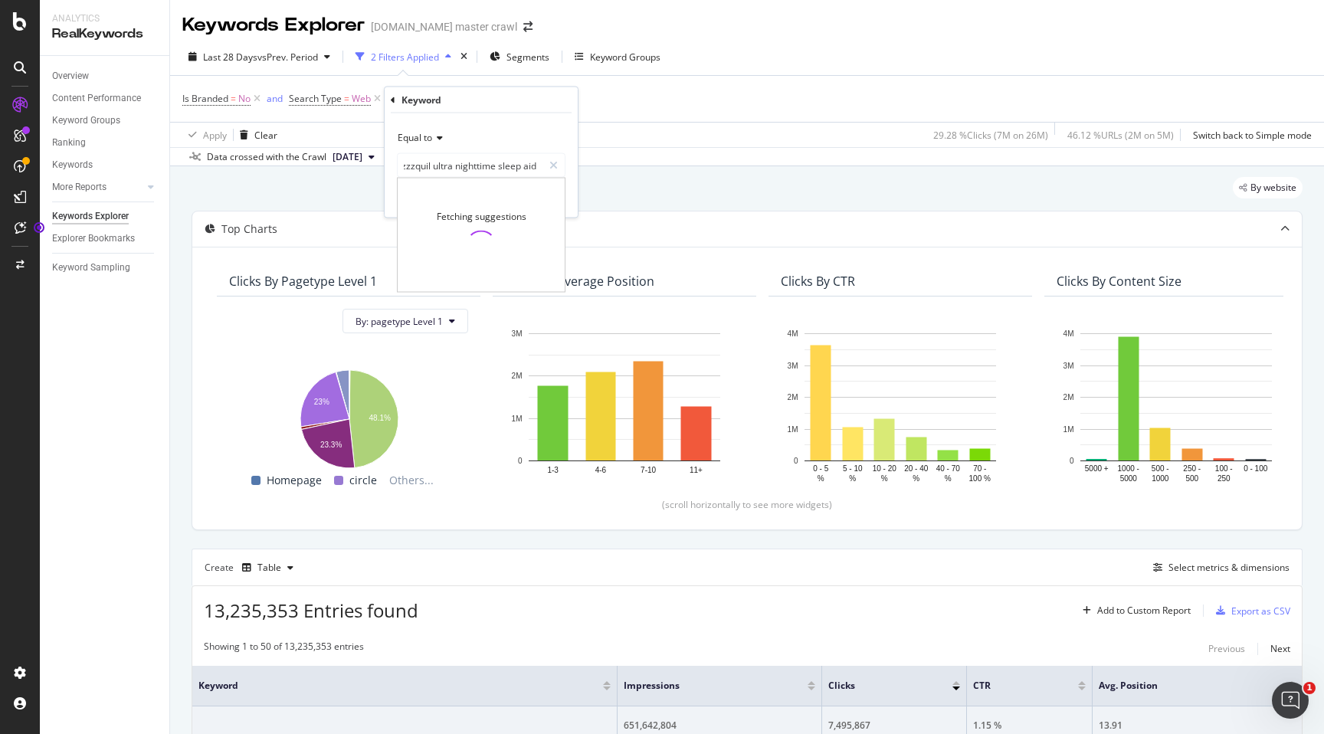
scroll to position [0, 0]
click at [553, 198] on div "Apply" at bounding box center [554, 197] width 24 height 13
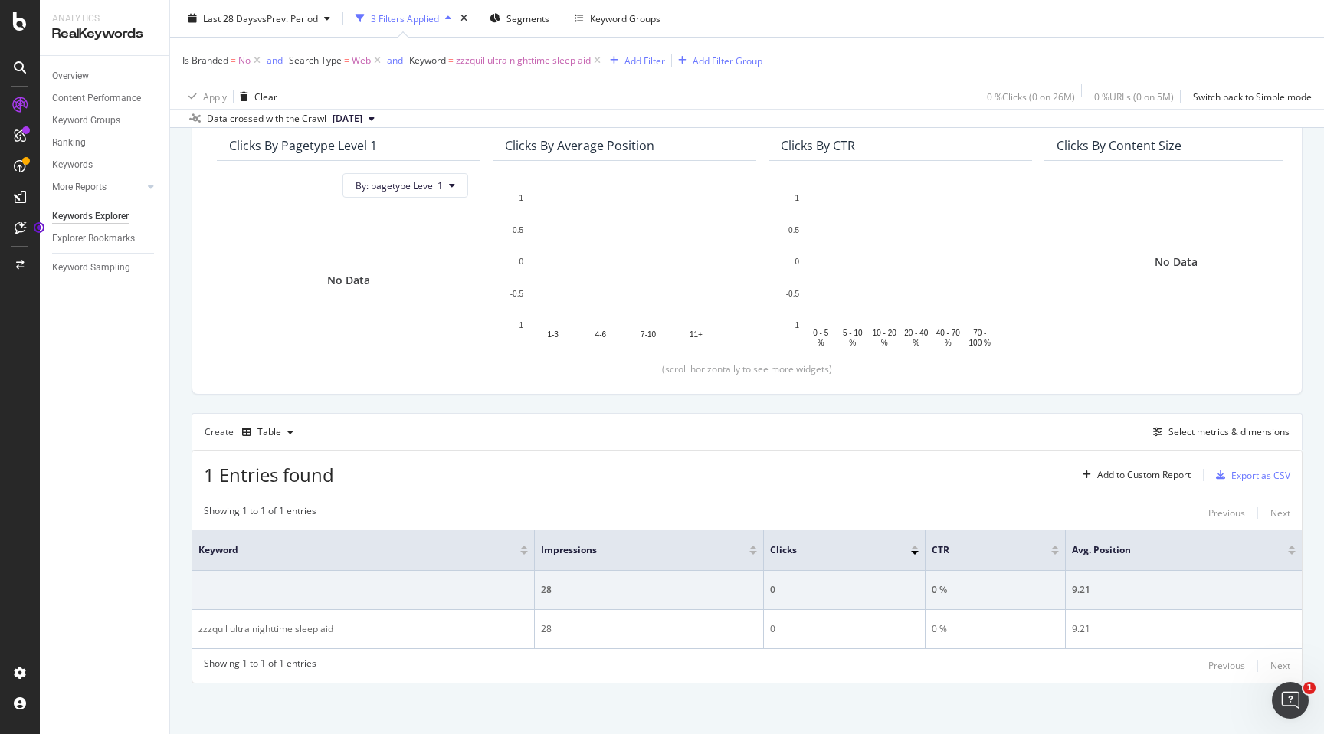
scroll to position [139, 0]
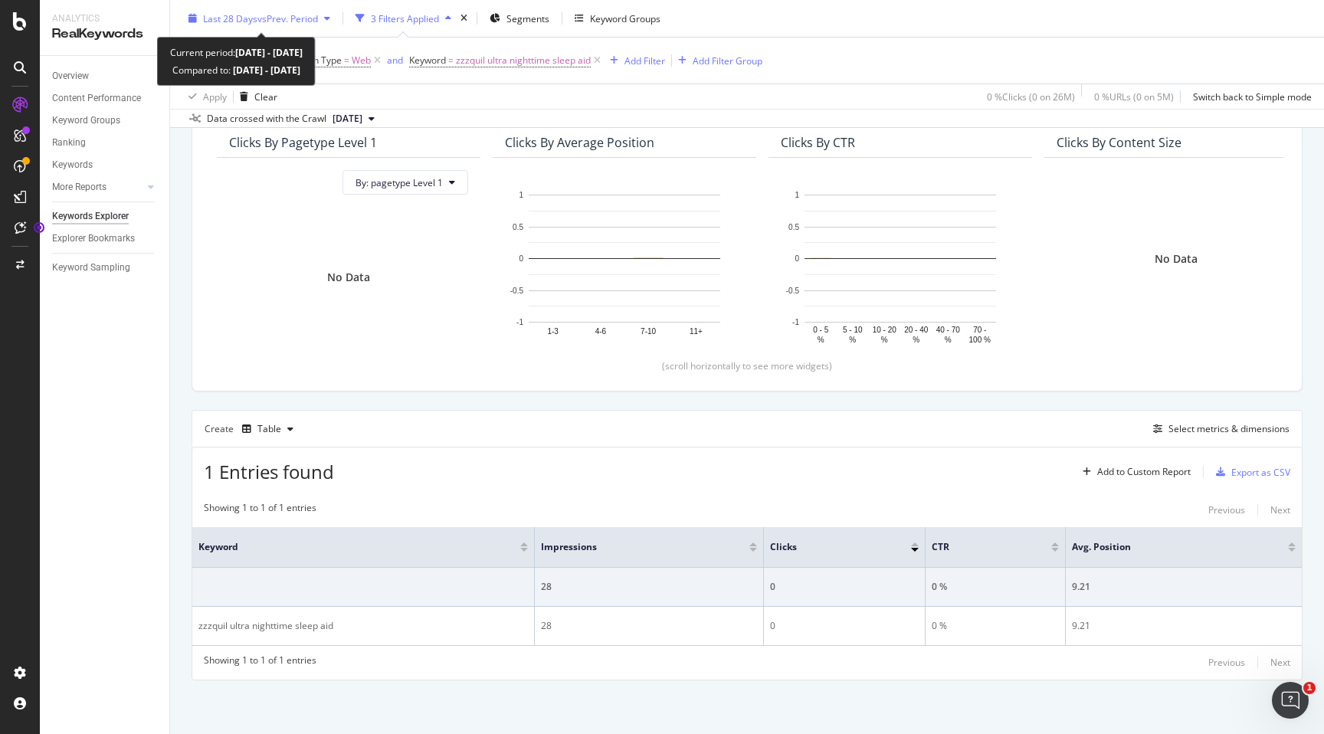
click at [307, 11] on div "Last 28 Days vs Prev. Period" at bounding box center [259, 18] width 154 height 23
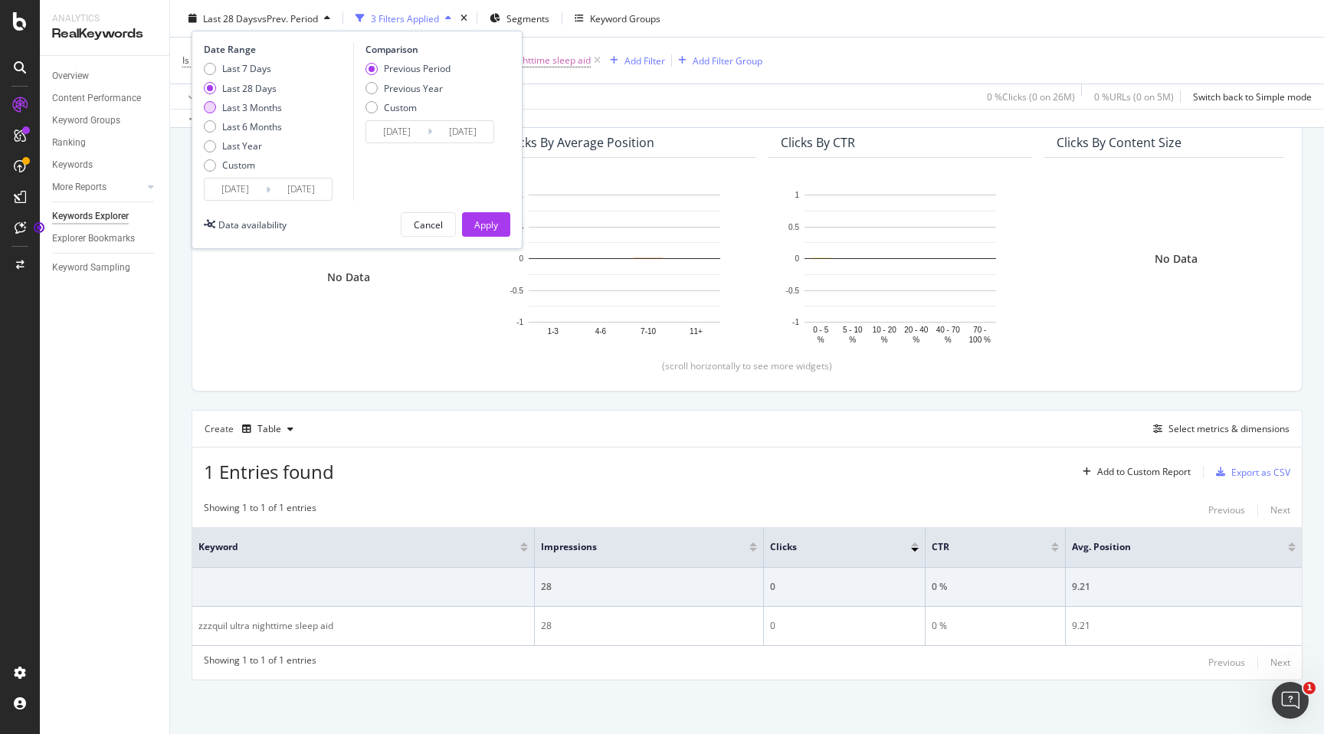
click at [260, 109] on div "Last 3 Months" at bounding box center [252, 106] width 60 height 13
type input "[DATE]"
click at [487, 216] on div "Apply" at bounding box center [486, 224] width 24 height 23
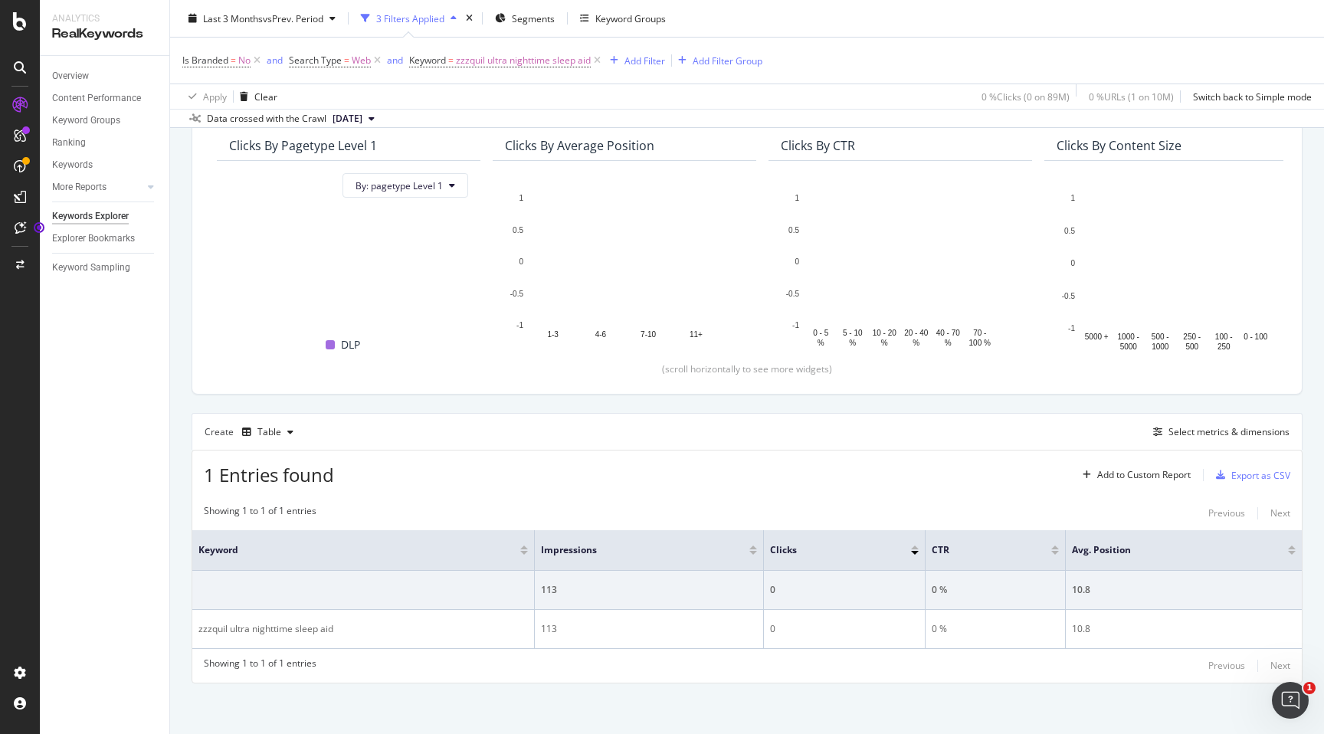
scroll to position [139, 0]
click at [491, 63] on span "zzzquil ultra nighttime sleep aid" at bounding box center [523, 60] width 135 height 21
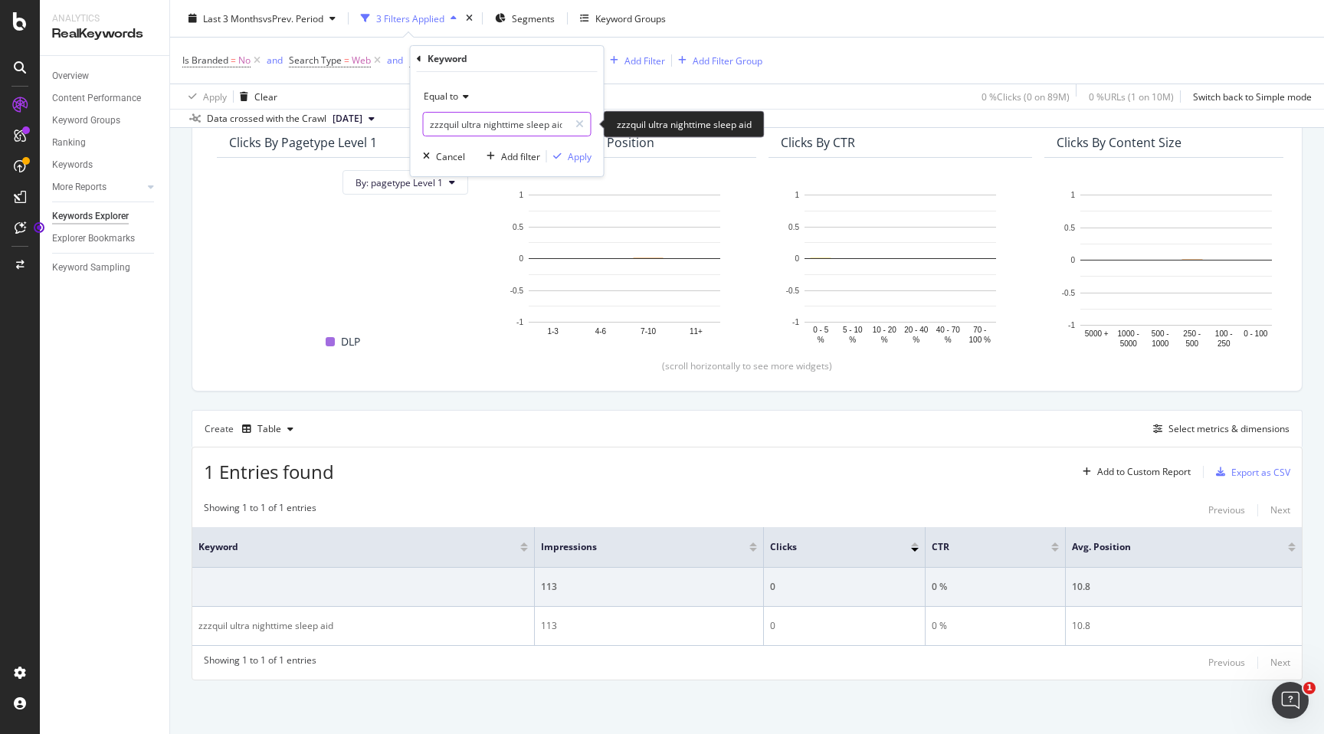
click at [473, 114] on input "zzzquil ultra nighttime sleep aid" at bounding box center [496, 124] width 145 height 25
paste input "0 3 month baby toy"
type input "0 3 month baby toy"
click at [522, 117] on input "0 3 month baby toy" at bounding box center [496, 124] width 145 height 25
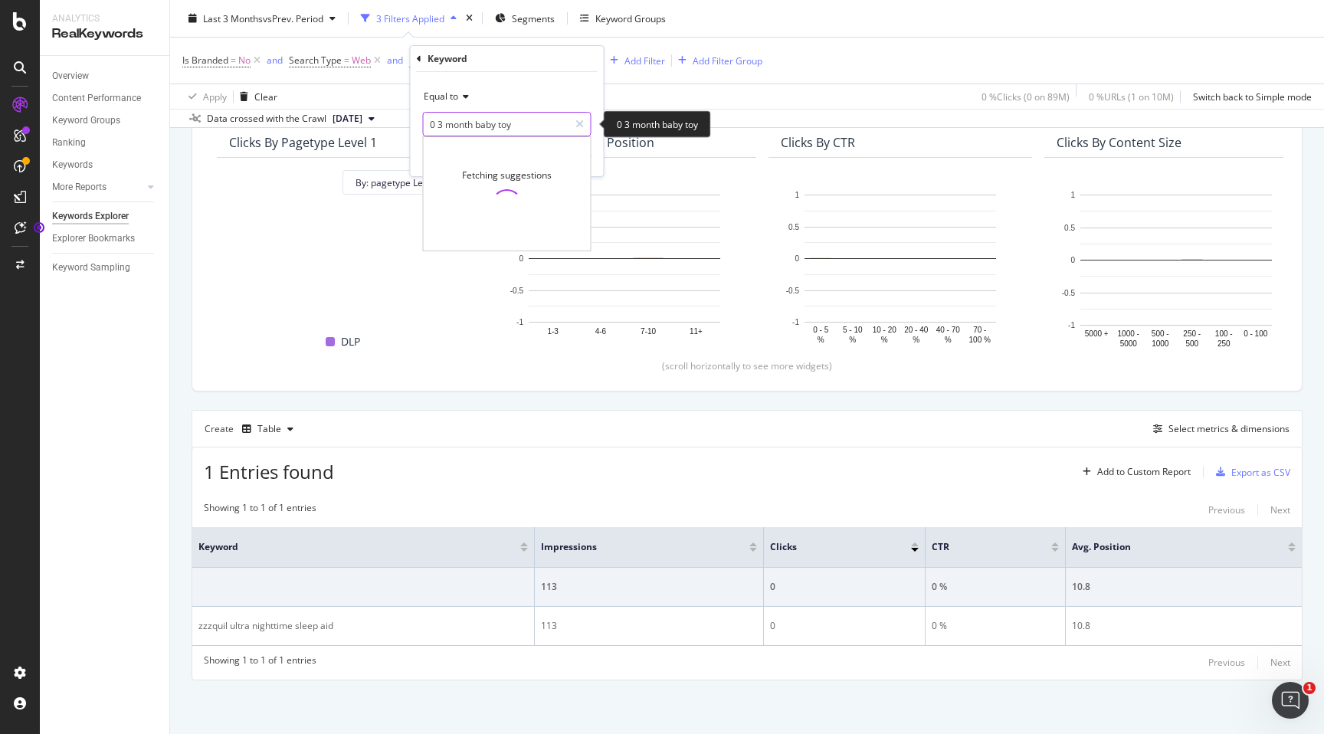
click at [521, 125] on input "0 3 month baby toy" at bounding box center [496, 124] width 145 height 25
click at [570, 152] on div "Apply" at bounding box center [580, 156] width 24 height 13
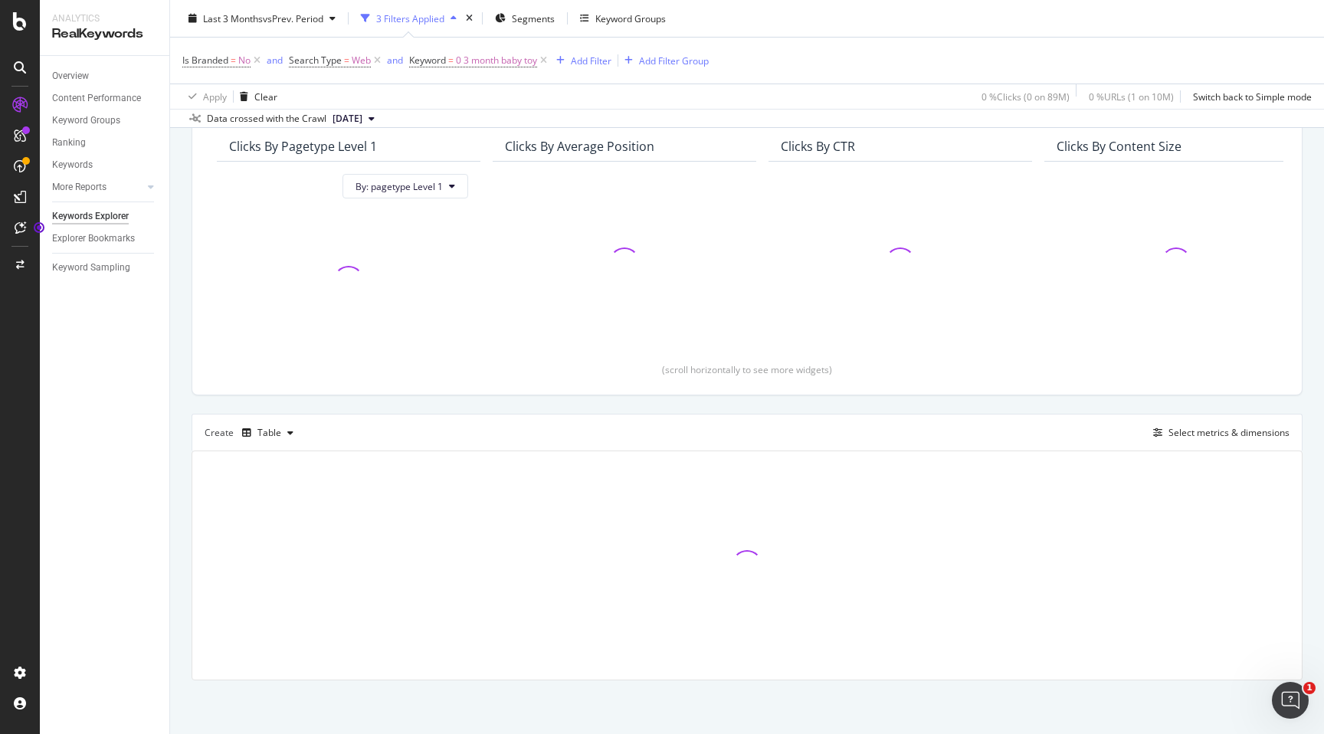
scroll to position [136, 0]
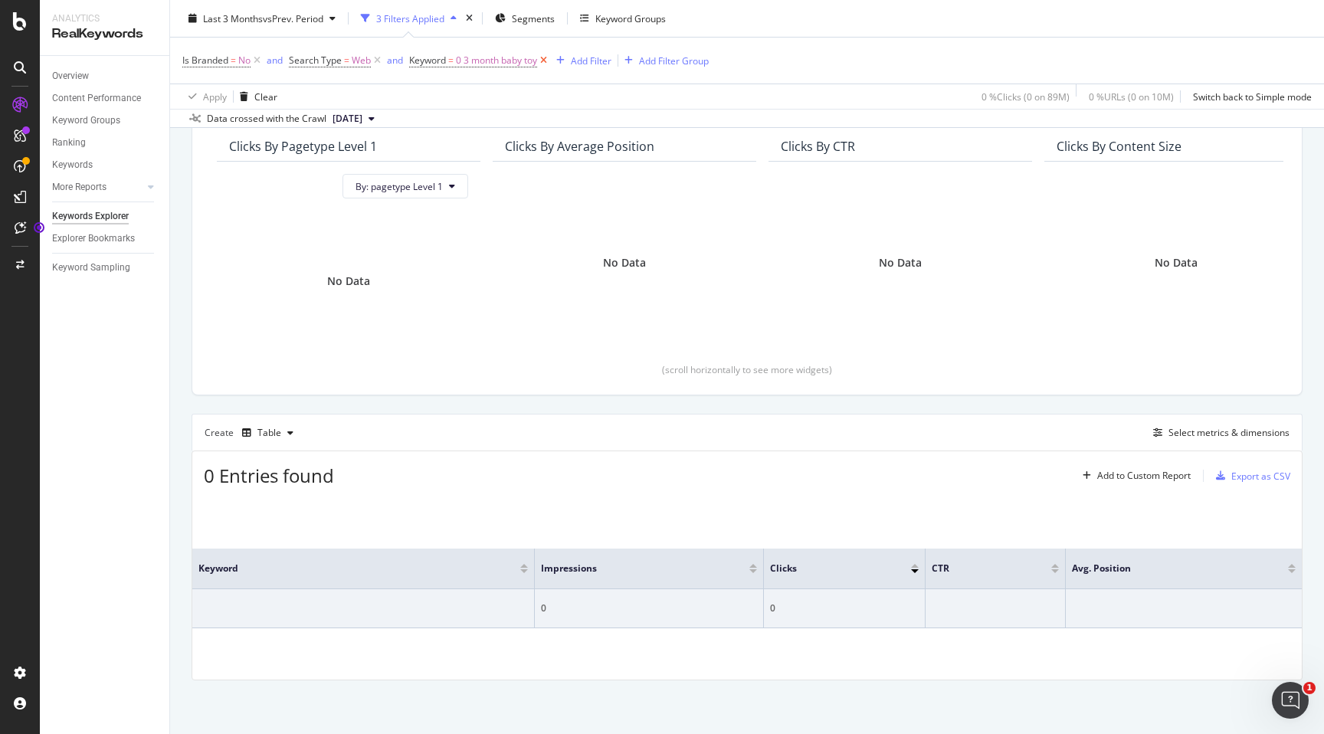
click at [539, 60] on icon at bounding box center [543, 60] width 13 height 15
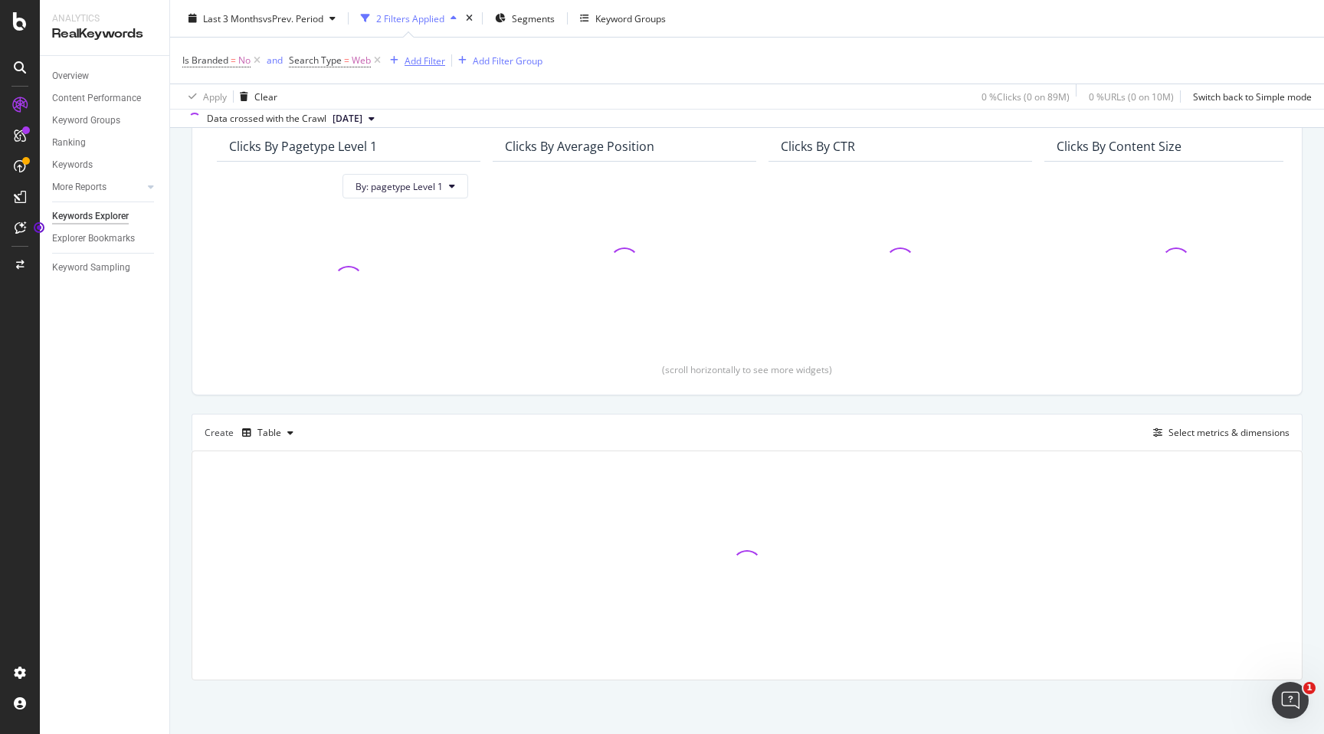
click at [432, 58] on div "Add Filter" at bounding box center [424, 60] width 41 height 13
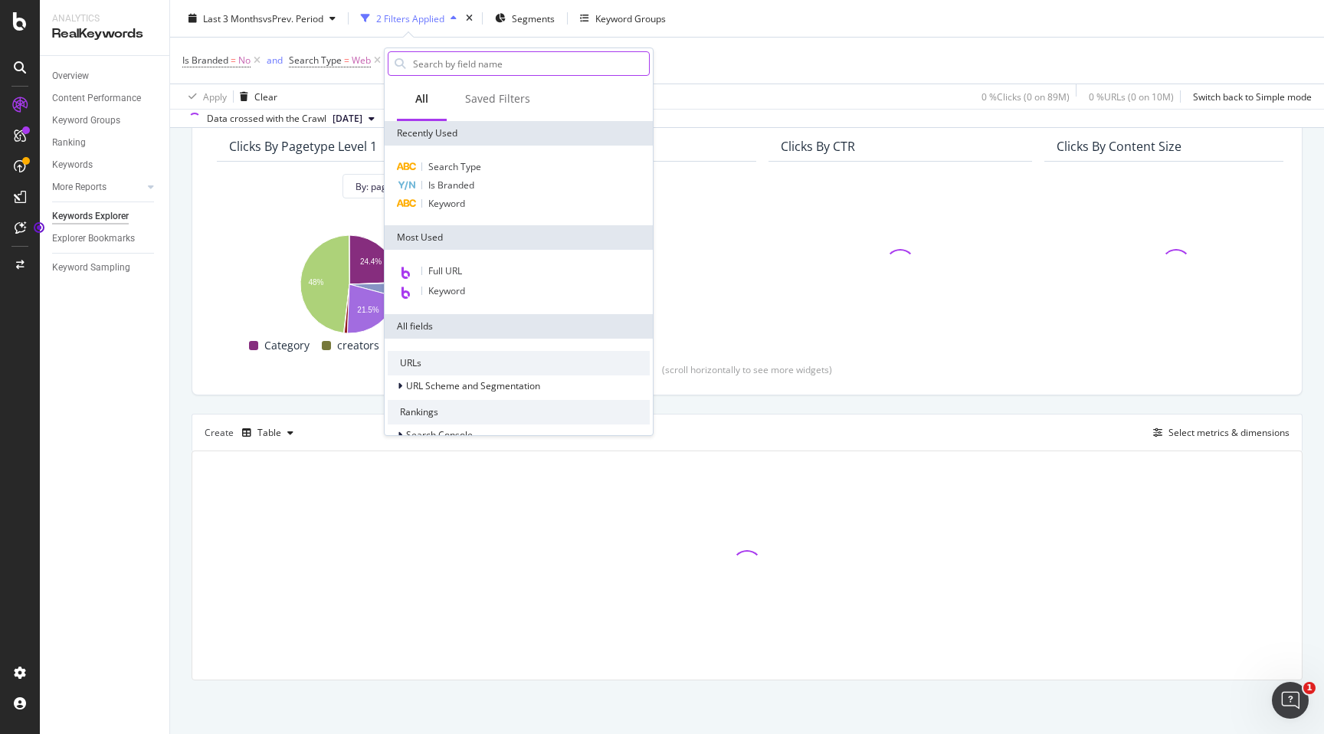
paste input "zzzquil ultra nighttime sleep aid"
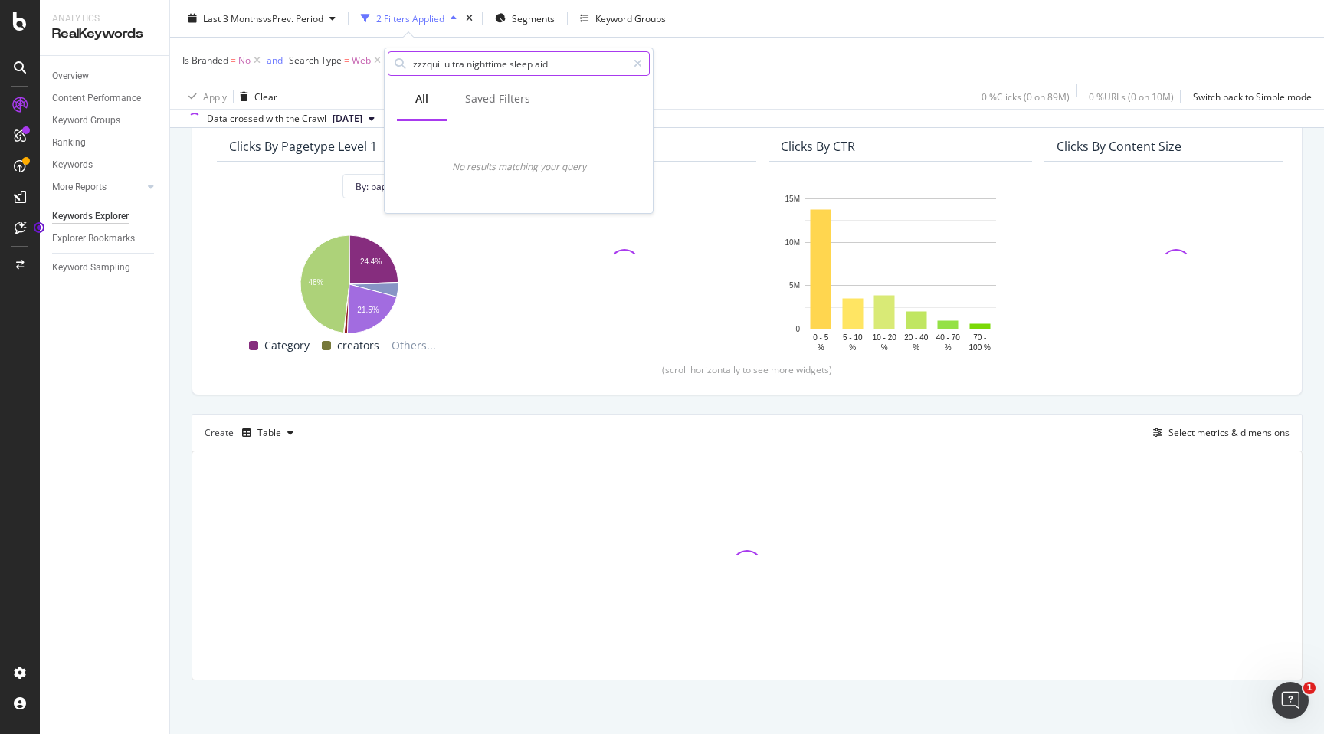
type input "zzzquil ultra nighttime sleep aid"
click at [577, 89] on div "All Saved Filters" at bounding box center [519, 100] width 268 height 42
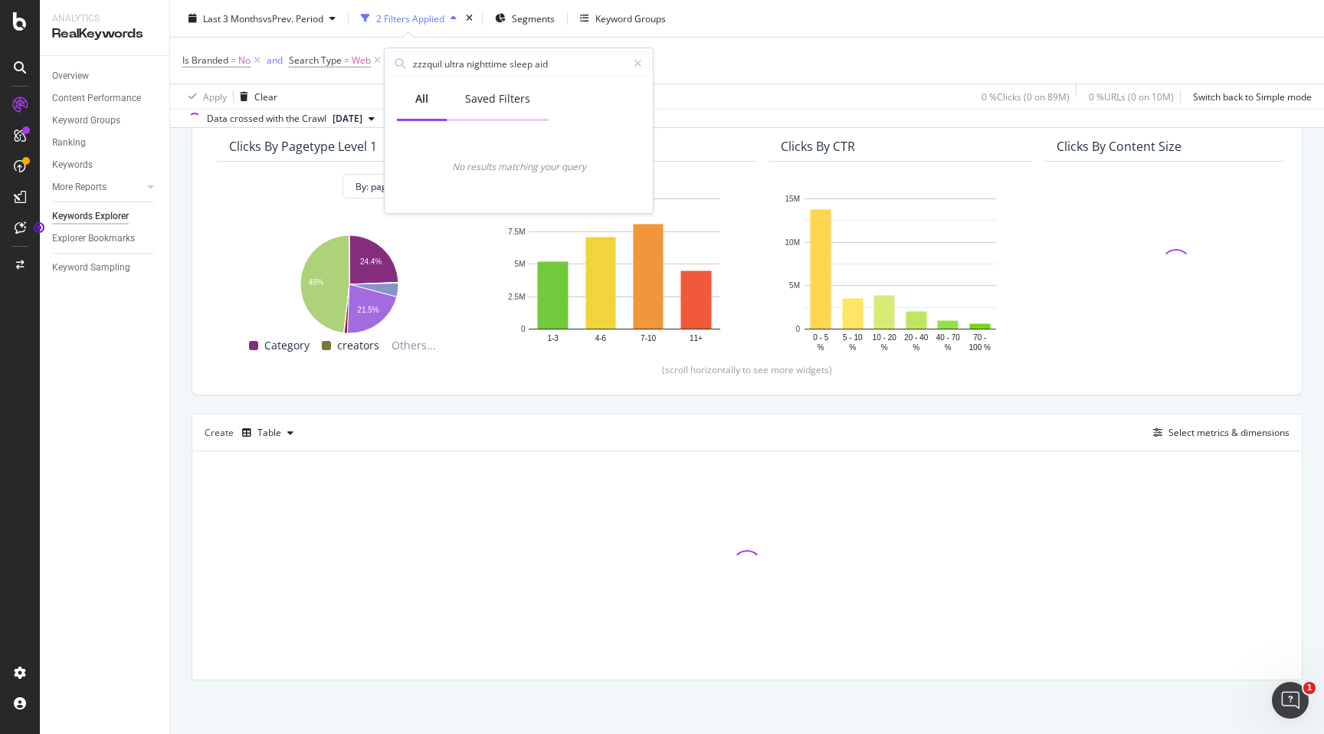
click at [513, 94] on div "Saved Filters" at bounding box center [497, 98] width 65 height 15
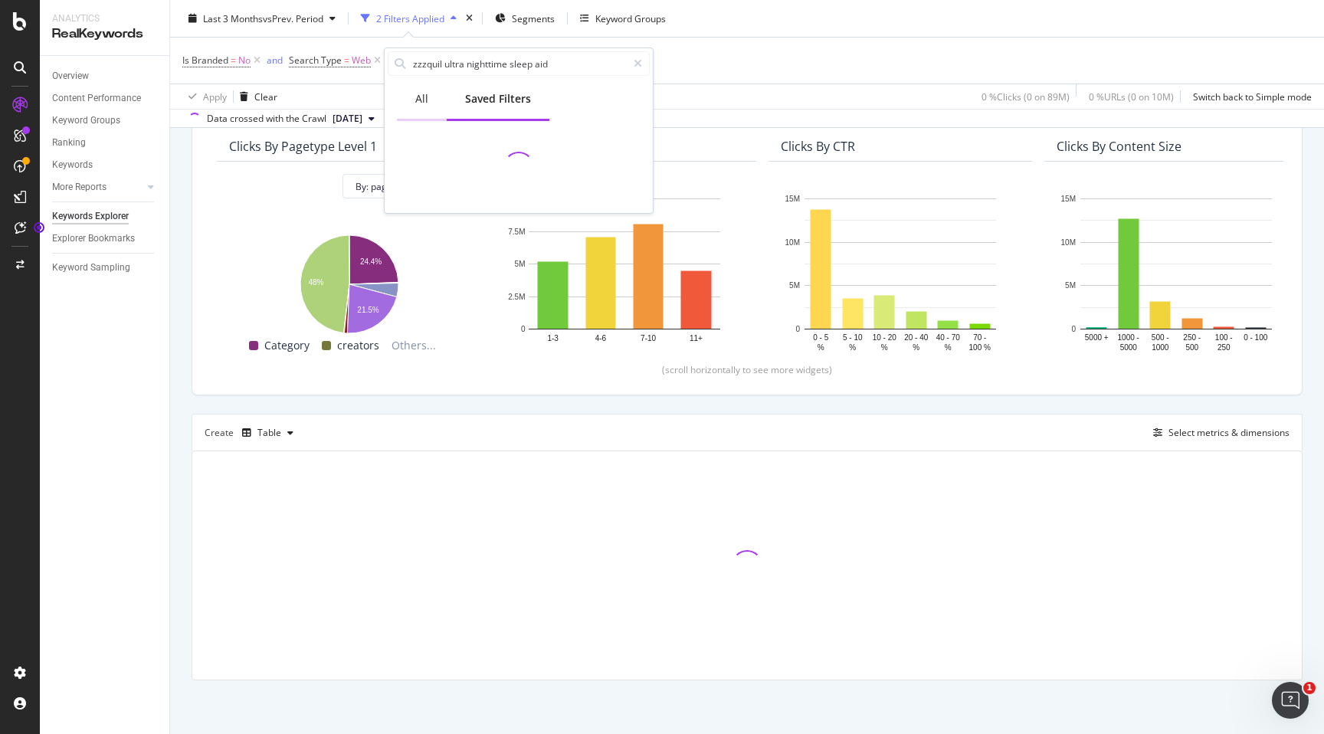
click at [434, 99] on div "All" at bounding box center [422, 100] width 50 height 42
click at [696, 53] on div "Is Branded = No and Search Type = Web Add Filter Add Filter Group" at bounding box center [746, 61] width 1129 height 46
click at [419, 67] on div "Add Filter" at bounding box center [414, 60] width 61 height 17
click at [631, 60] on div at bounding box center [638, 63] width 22 height 25
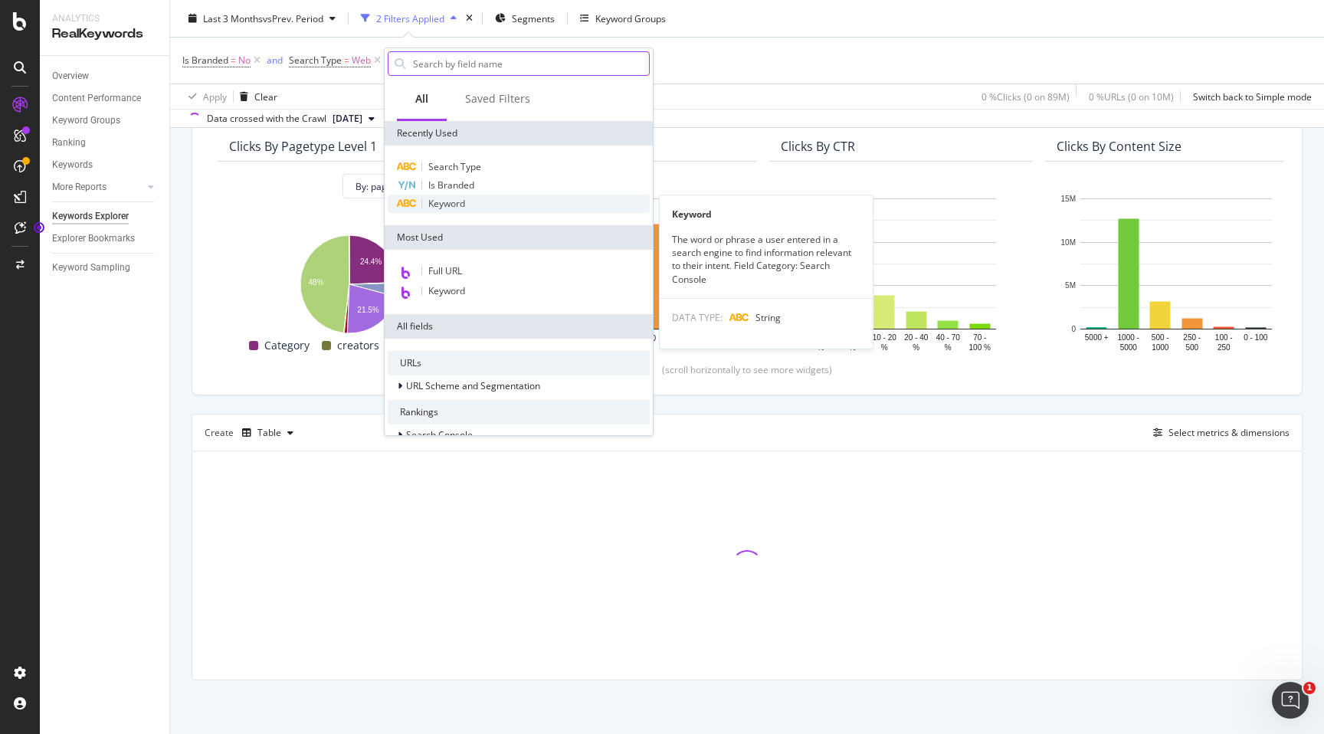
click at [445, 205] on span "Keyword" at bounding box center [446, 203] width 37 height 13
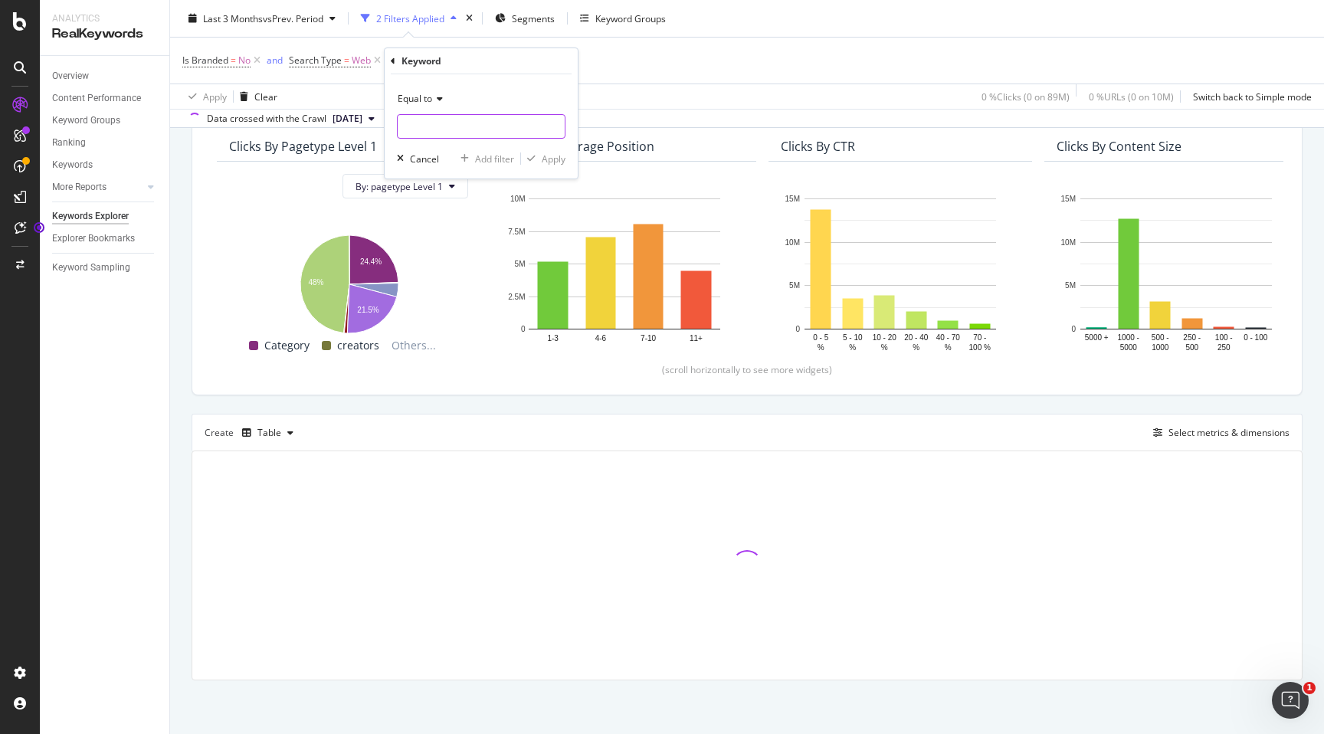
click at [457, 119] on input "text" at bounding box center [481, 126] width 167 height 25
paste input "zzzquil ultra nighttime sleep aid"
type input "zzzquil ultra nighttime sleep aid"
click at [539, 94] on div "Equal to" at bounding box center [481, 99] width 169 height 25
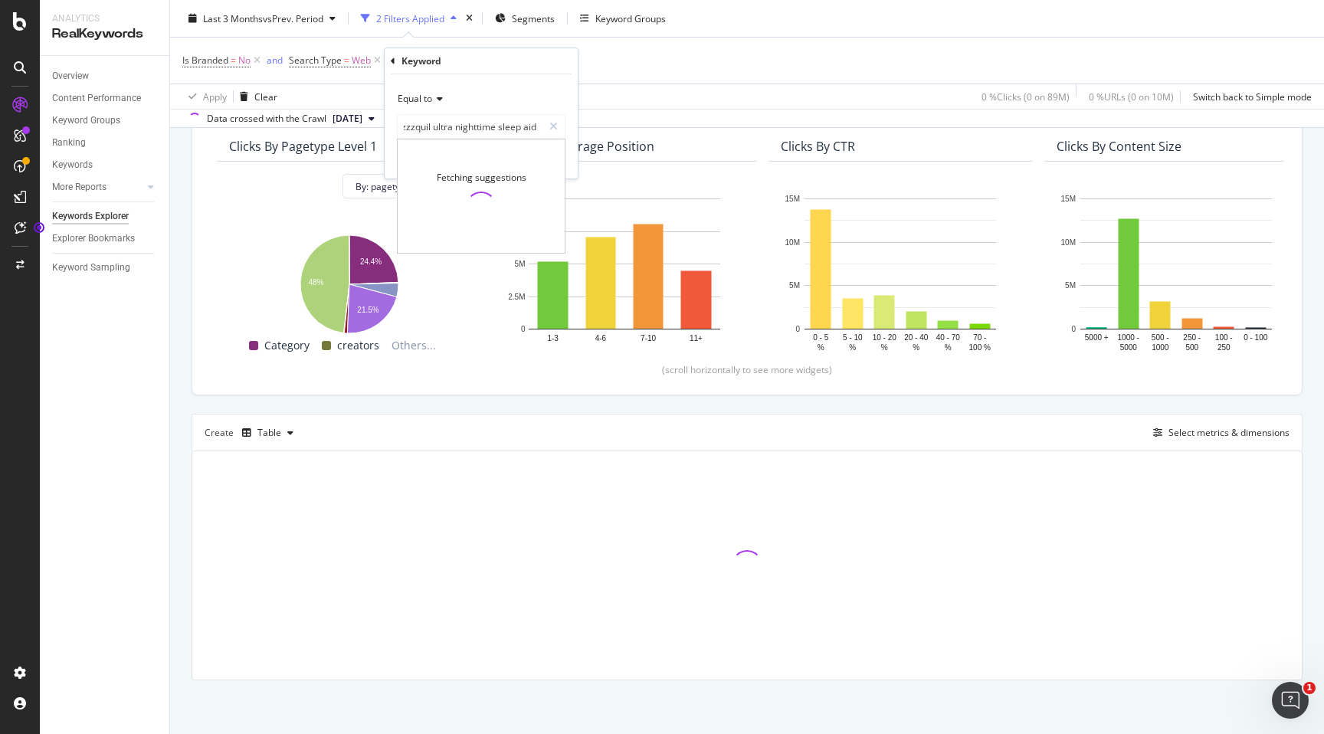
scroll to position [0, 0]
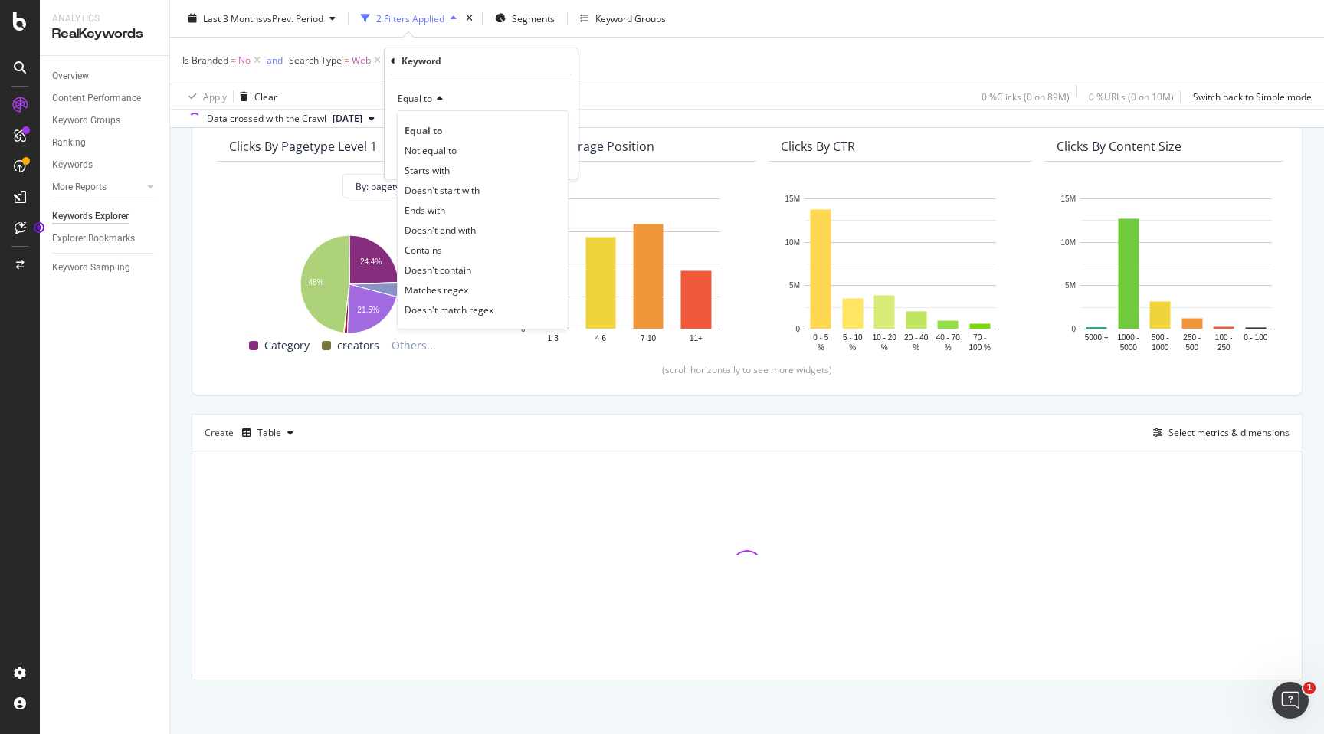
click at [528, 82] on div "Equal to Equal to Not equal to Starts with Doesn't start with Ends with Doesn't…" at bounding box center [481, 126] width 193 height 104
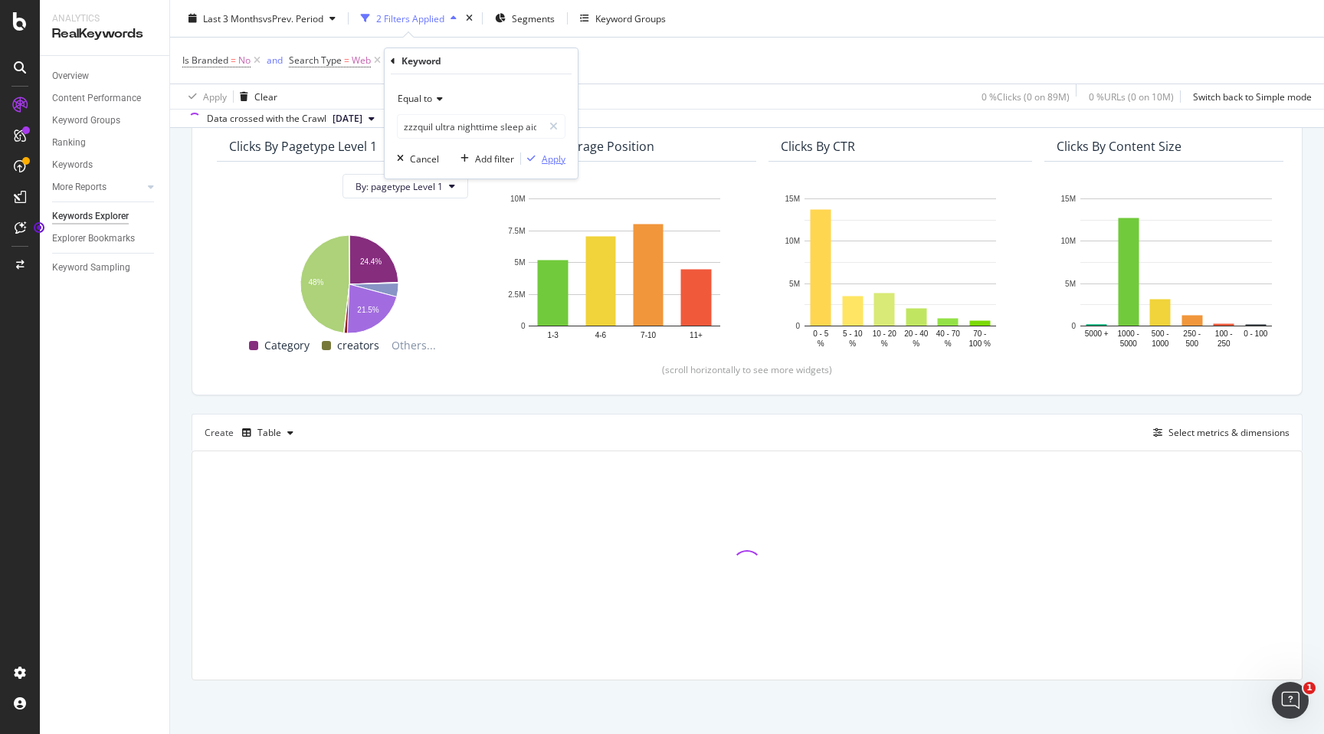
click at [548, 152] on div "Apply" at bounding box center [554, 158] width 24 height 13
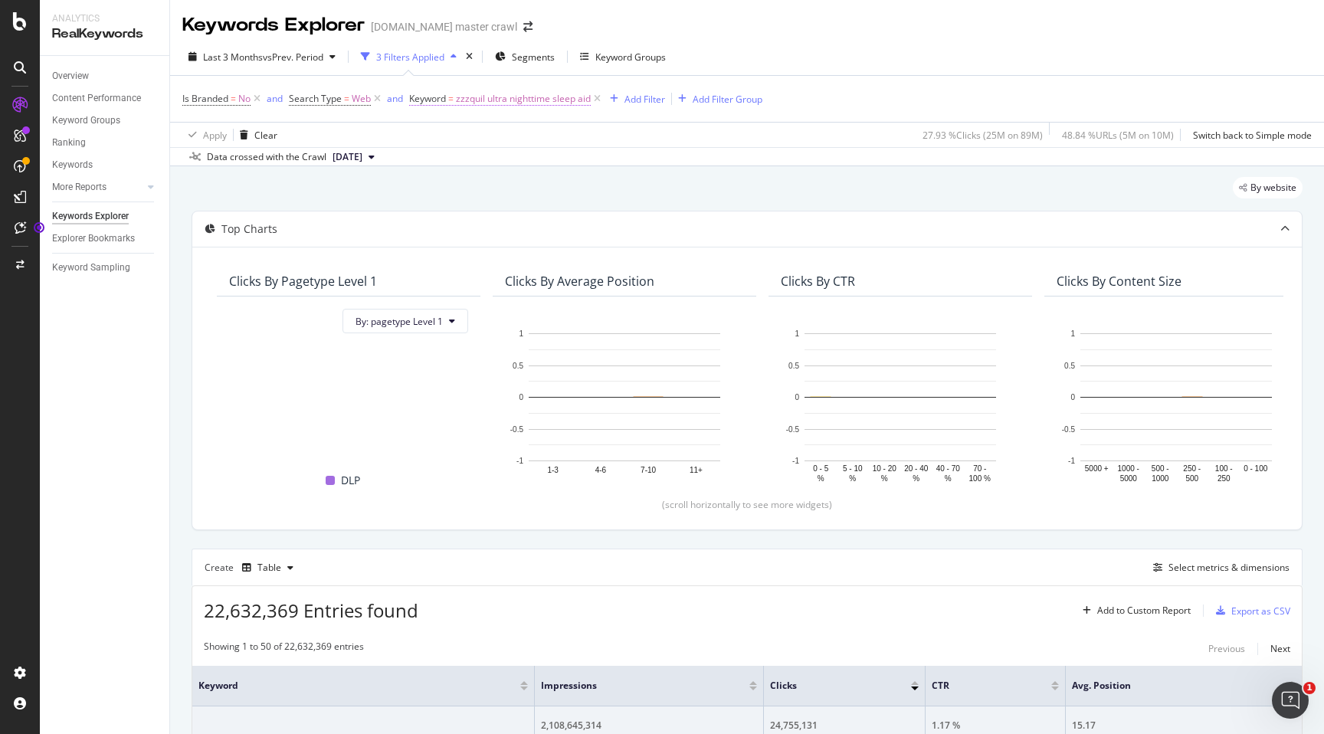
click at [493, 97] on span "zzzquil ultra nighttime sleep aid" at bounding box center [523, 98] width 135 height 21
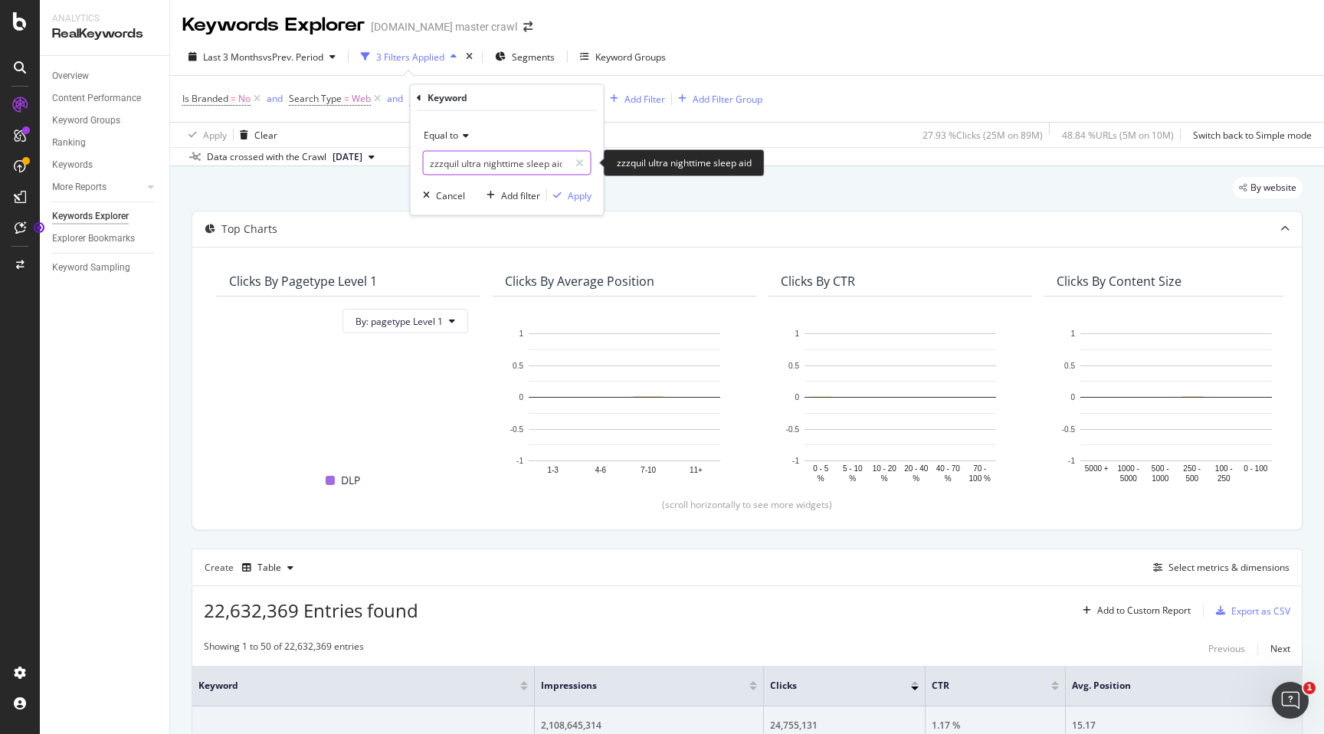
click at [466, 158] on input "zzzquil ultra nighttime sleep aid" at bounding box center [496, 163] width 145 height 25
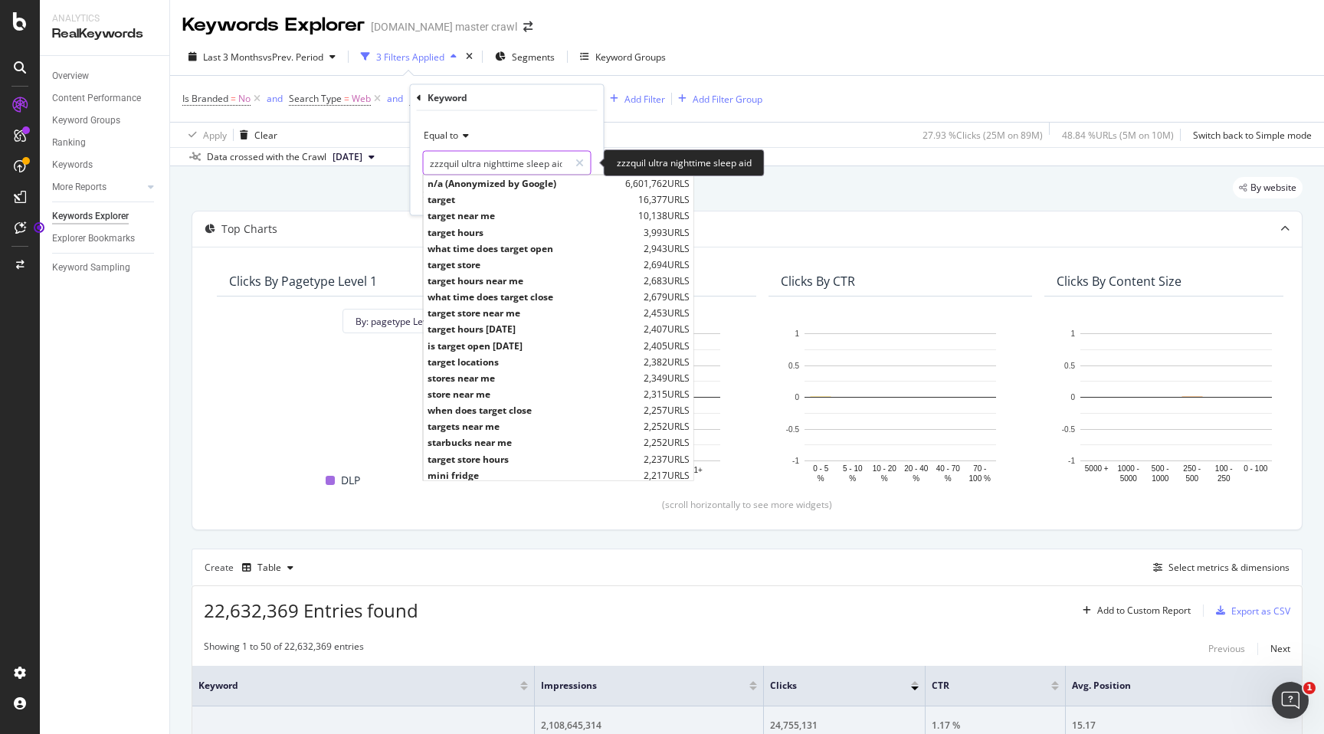
click at [466, 158] on input "zzzquil ultra nighttime sleep aid" at bounding box center [496, 163] width 145 height 25
click at [797, 136] on div "Apply Clear 27.93 % Clicks ( 25M on 89M ) 48.84 % URLs ( 5M on 10M ) Switch bac…" at bounding box center [747, 134] width 1154 height 25
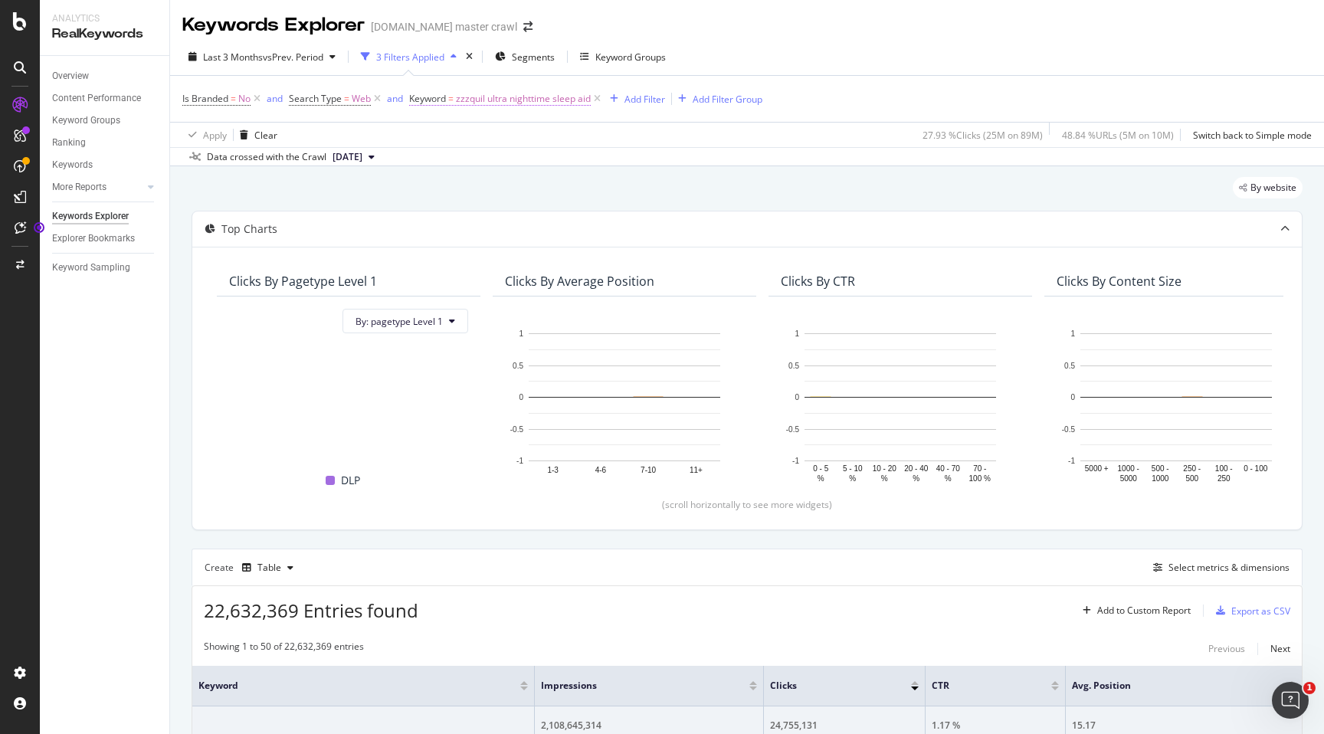
click at [565, 97] on span "zzzquil ultra nighttime sleep aid" at bounding box center [523, 98] width 135 height 21
click at [462, 136] on icon at bounding box center [463, 135] width 11 height 9
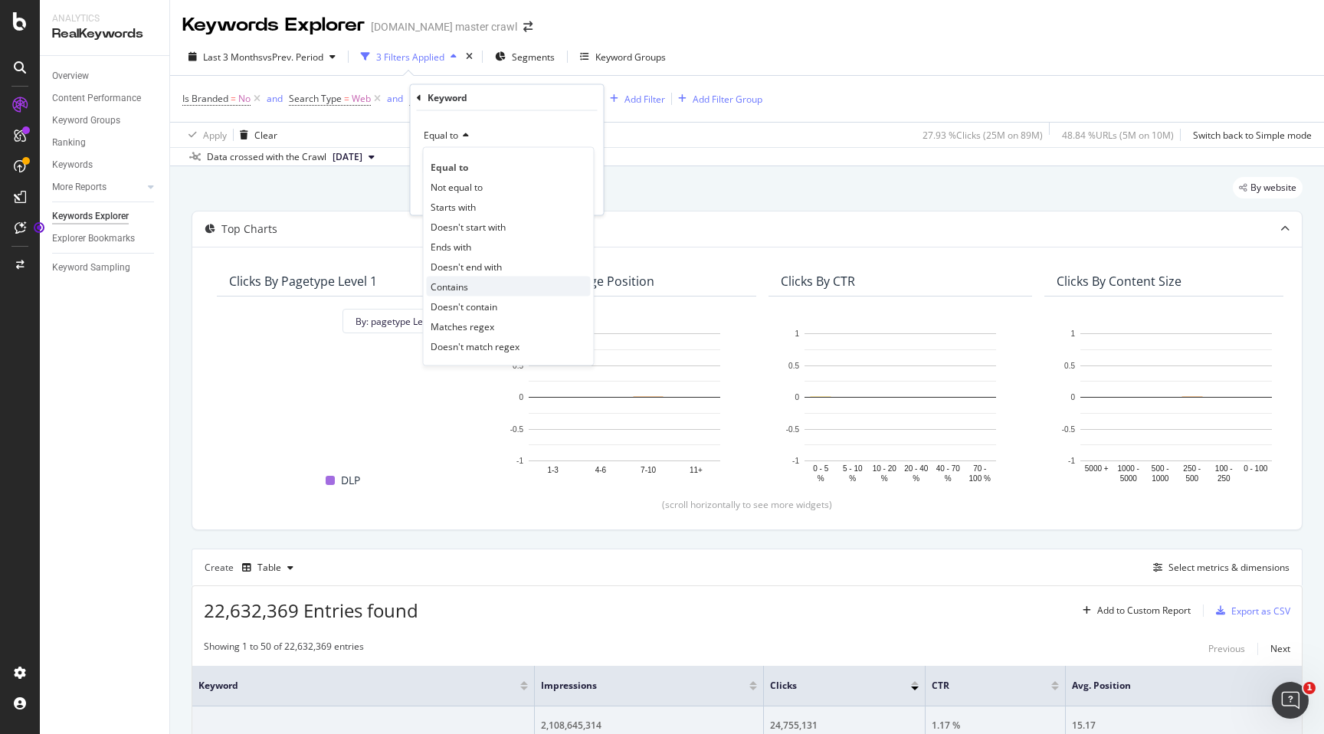
click at [451, 280] on span "Contains" at bounding box center [449, 286] width 38 height 13
click at [516, 175] on div "Contains Cancel Add filter Apply" at bounding box center [507, 163] width 193 height 104
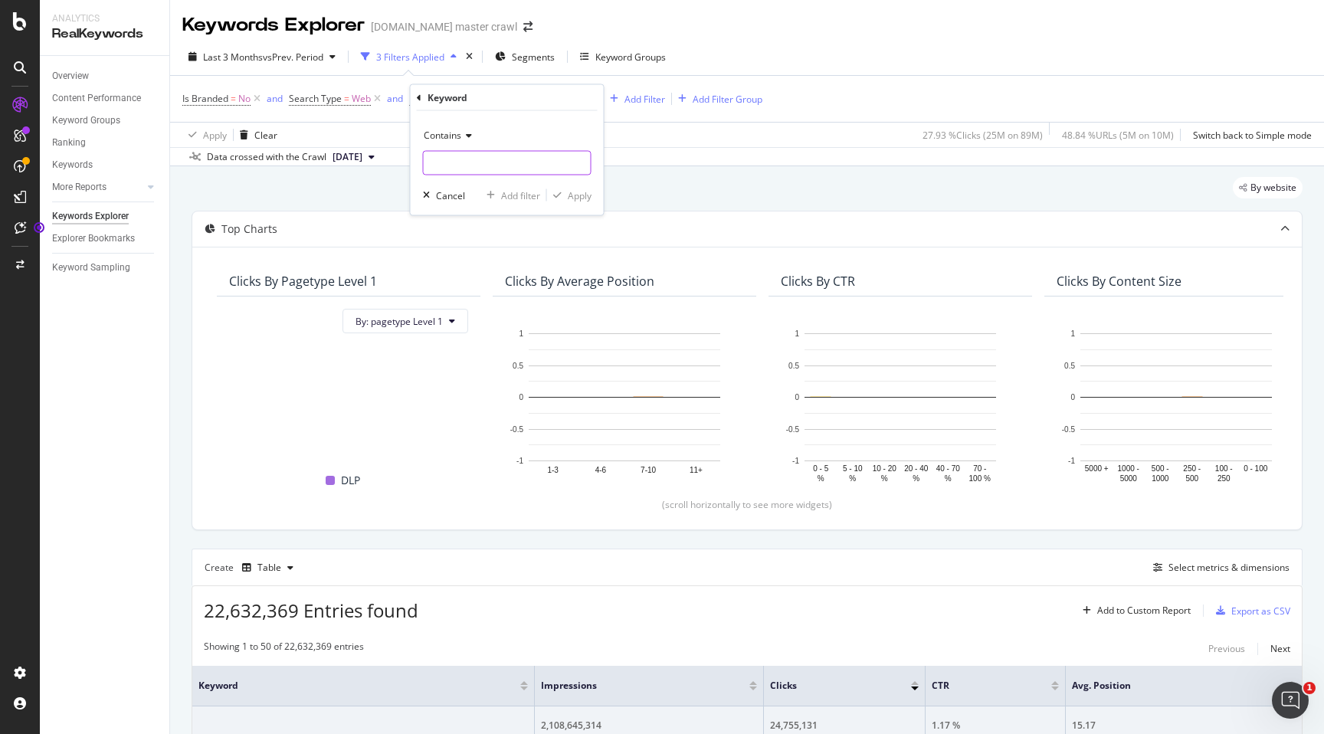
click at [502, 160] on input "text" at bounding box center [507, 163] width 167 height 25
paste input "zzzquil ultra nighttime sleep aid"
type input "zzzquil ultra nighttime sleep aid"
click at [571, 195] on div "Apply" at bounding box center [580, 194] width 24 height 13
